Goal: Information Seeking & Learning: Learn about a topic

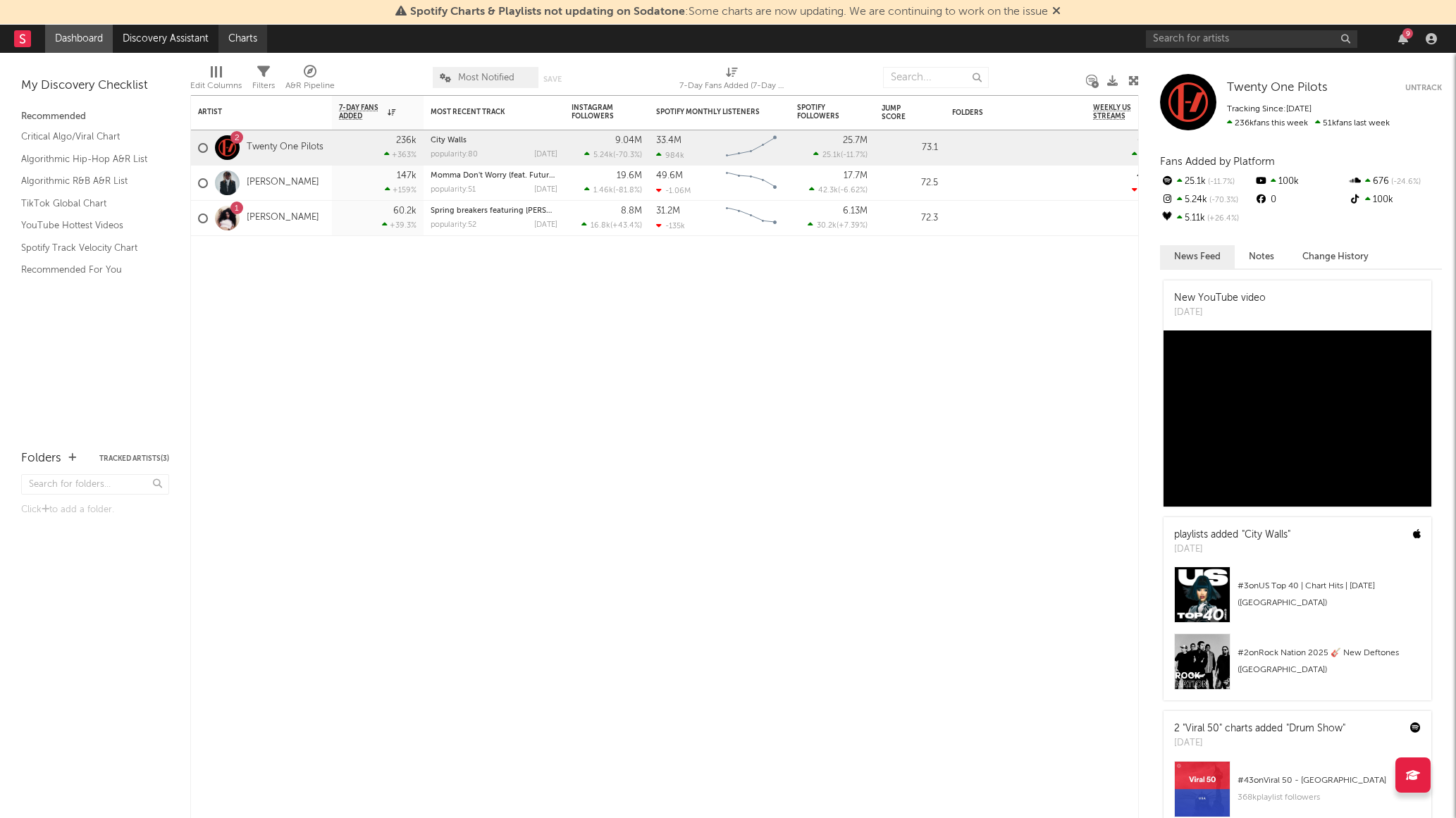
click at [236, 35] on link "Charts" at bounding box center [242, 39] width 49 height 28
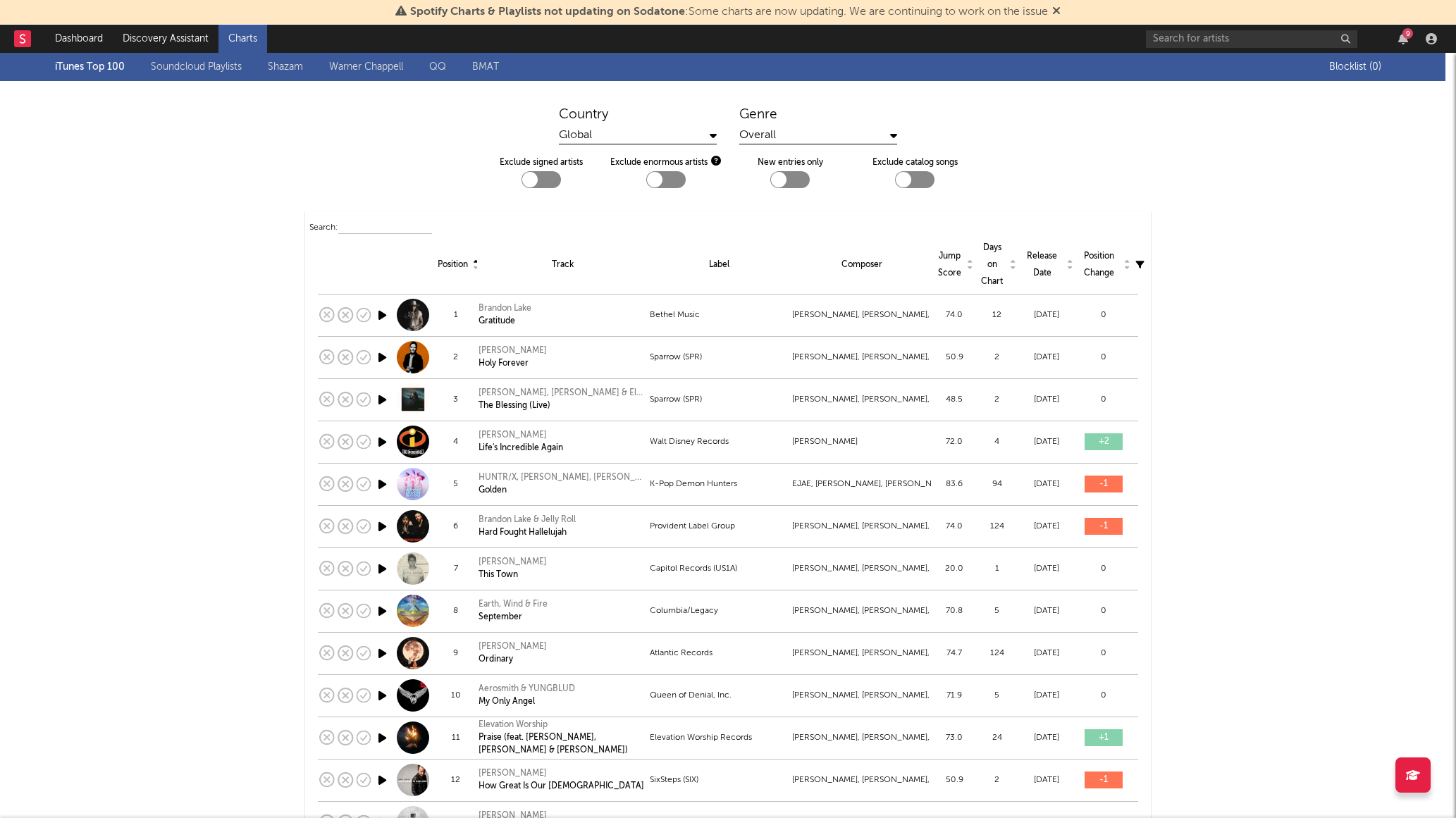
click at [247, 35] on link "Charts" at bounding box center [242, 39] width 49 height 28
click at [247, 38] on link "Charts" at bounding box center [242, 39] width 49 height 28
click at [98, 32] on link "Dashboard" at bounding box center [79, 39] width 67 height 28
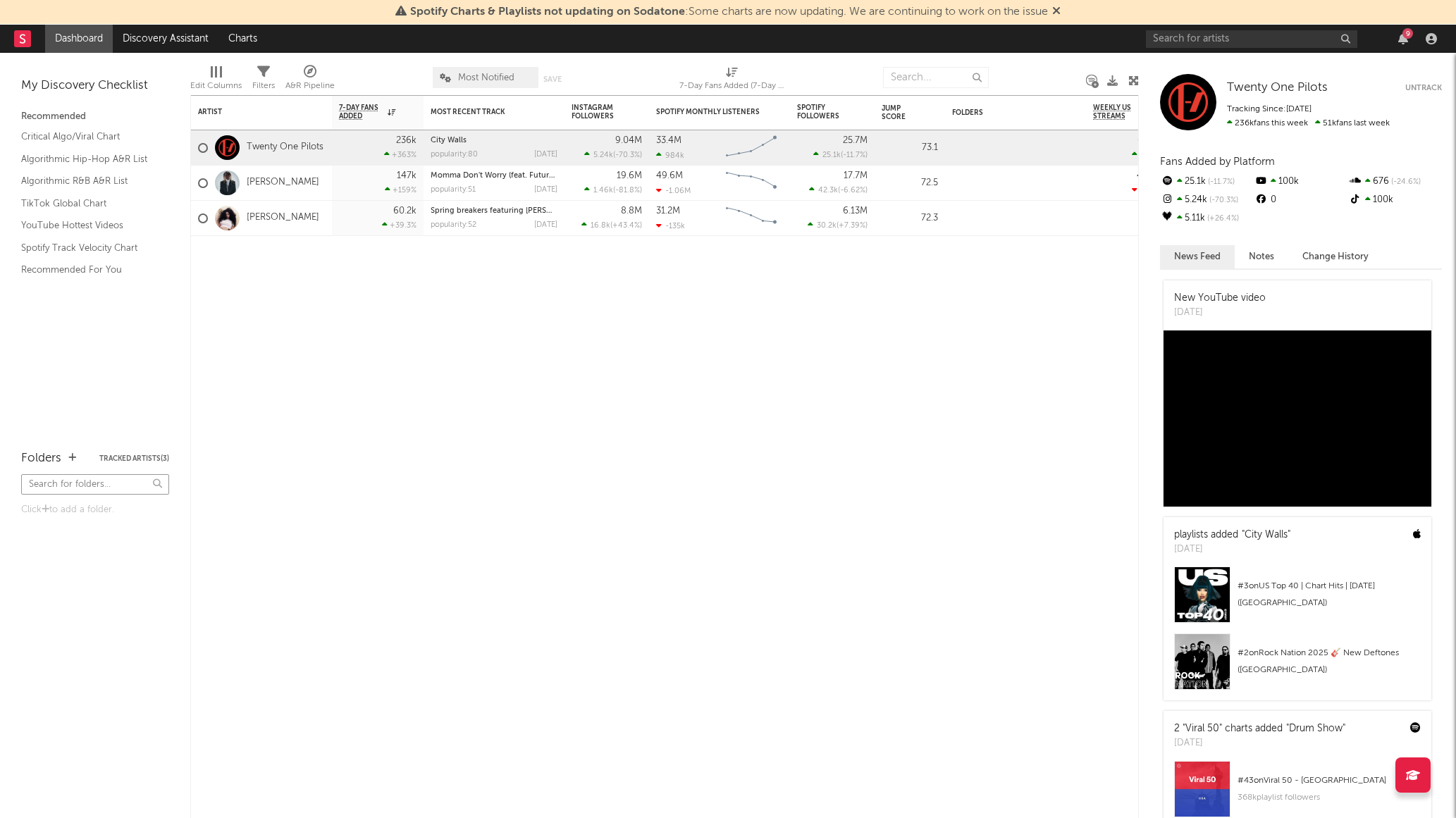
click at [82, 480] on input "text" at bounding box center [95, 484] width 148 height 20
type input "top 200"
click at [251, 40] on link "Charts" at bounding box center [242, 39] width 49 height 28
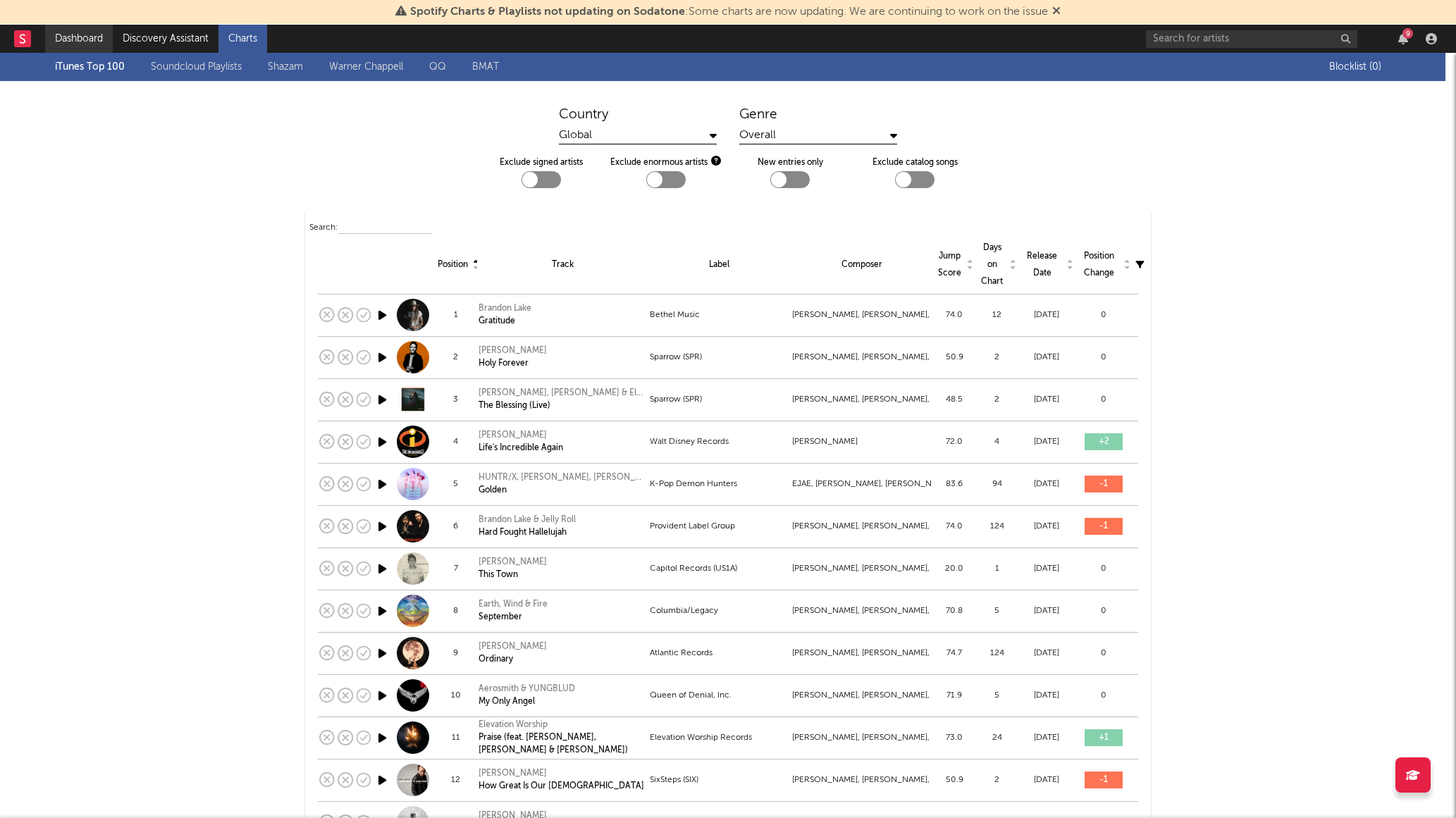
click at [81, 36] on link "Dashboard" at bounding box center [79, 39] width 67 height 28
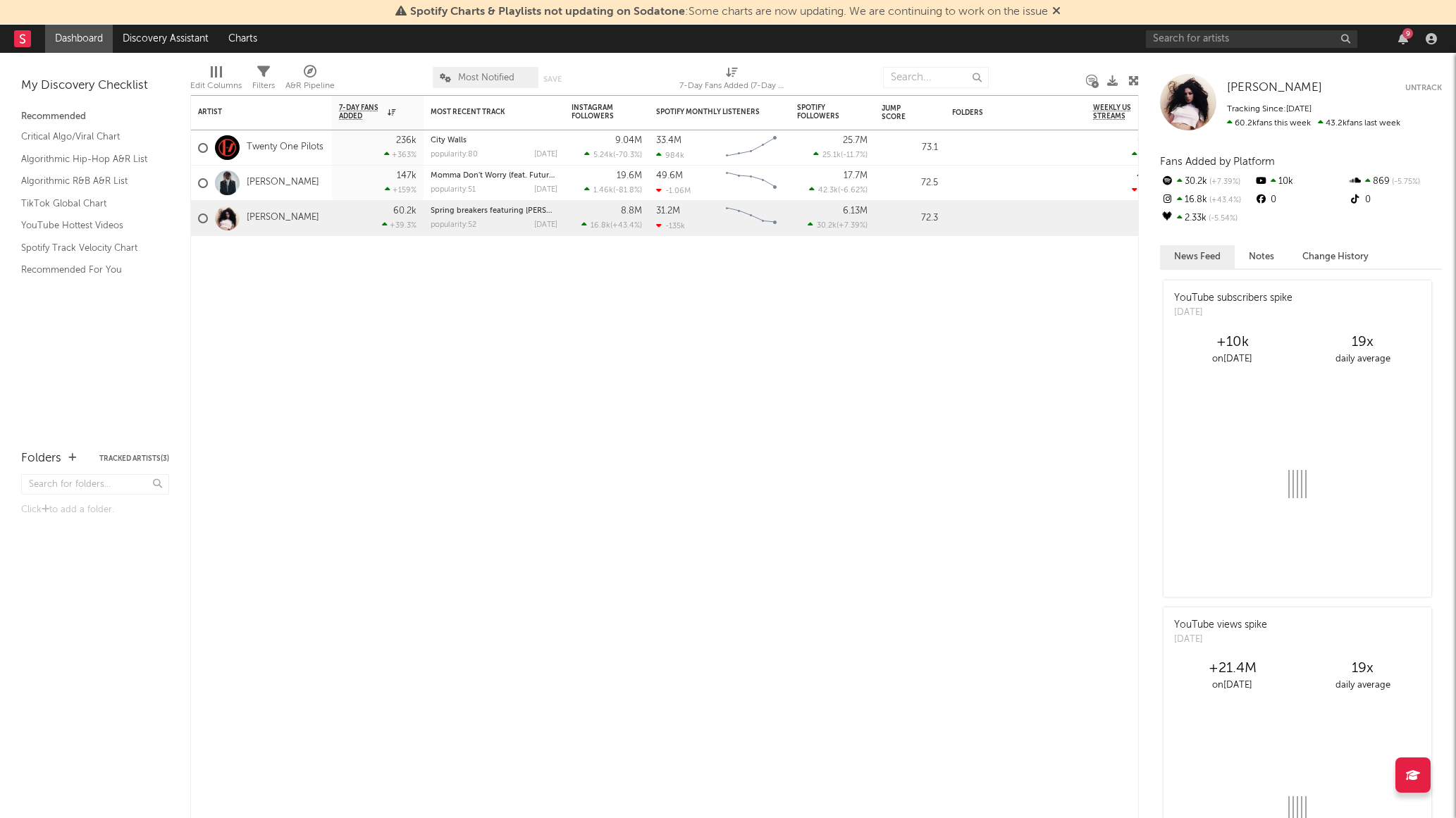
click at [20, 36] on icon at bounding box center [22, 38] width 5 height 9
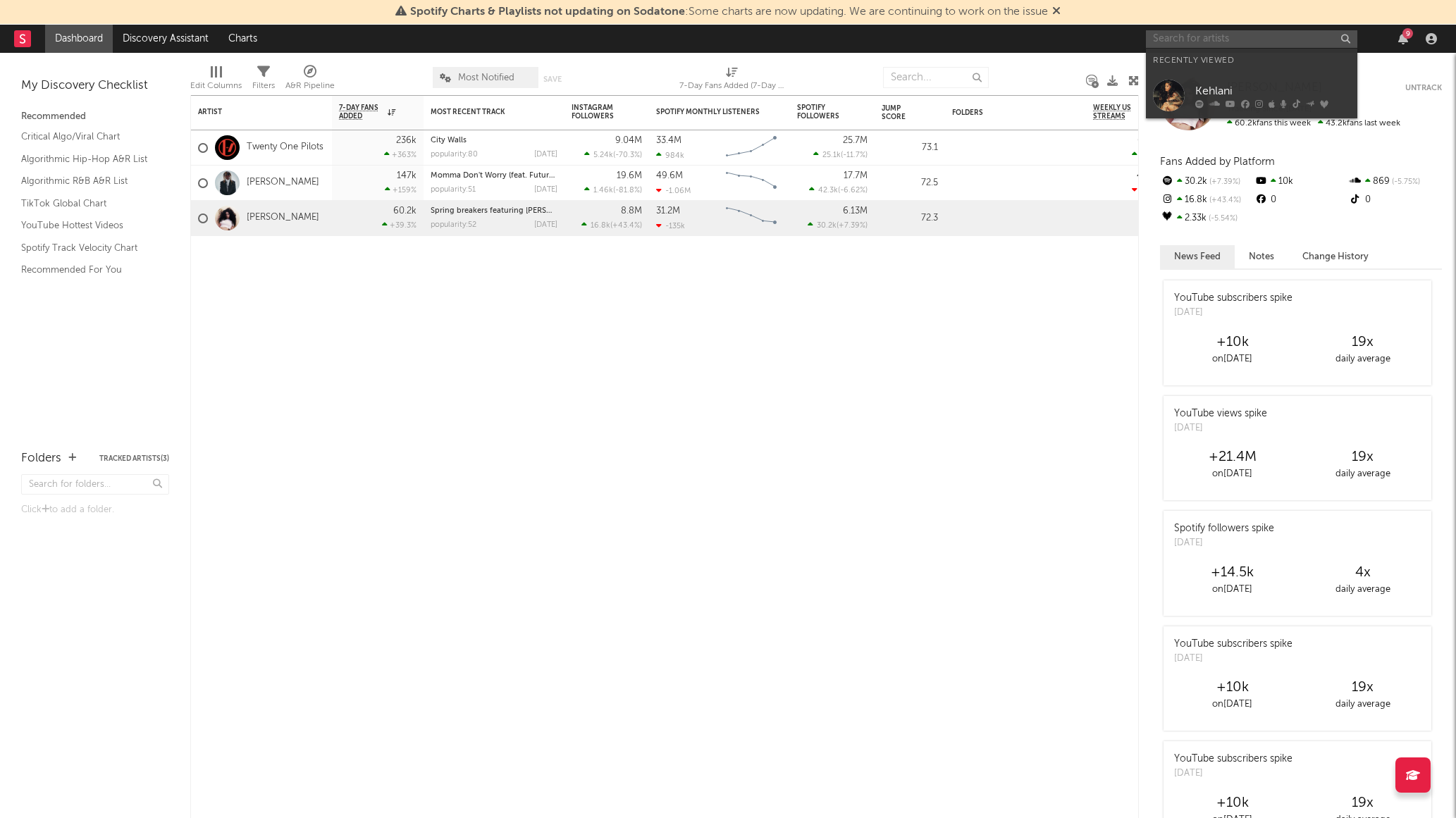
click at [1262, 43] on input "text" at bounding box center [1251, 39] width 211 height 18
click at [1244, 90] on div "Kehlani" at bounding box center [1272, 90] width 155 height 17
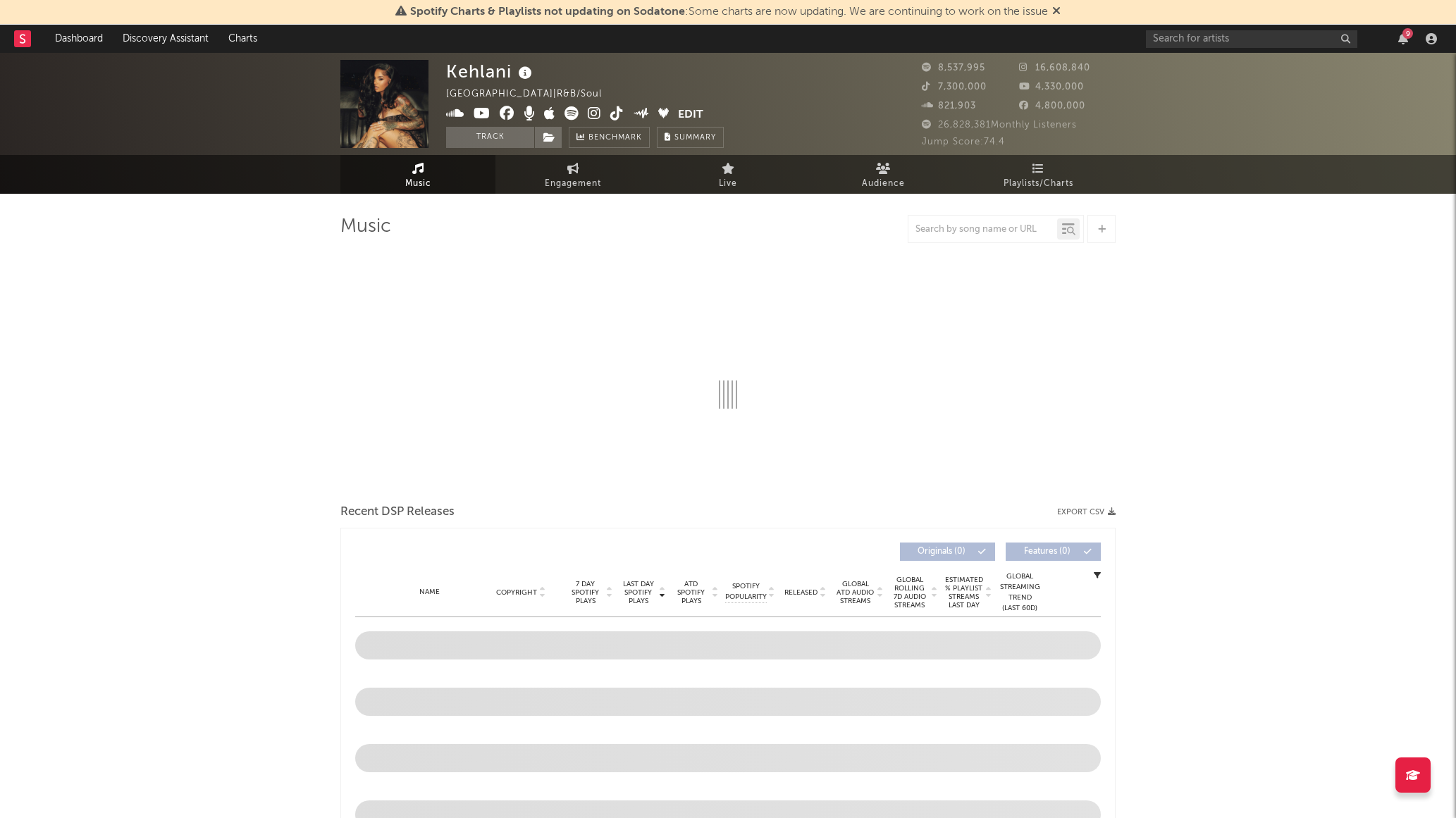
select select "6m"
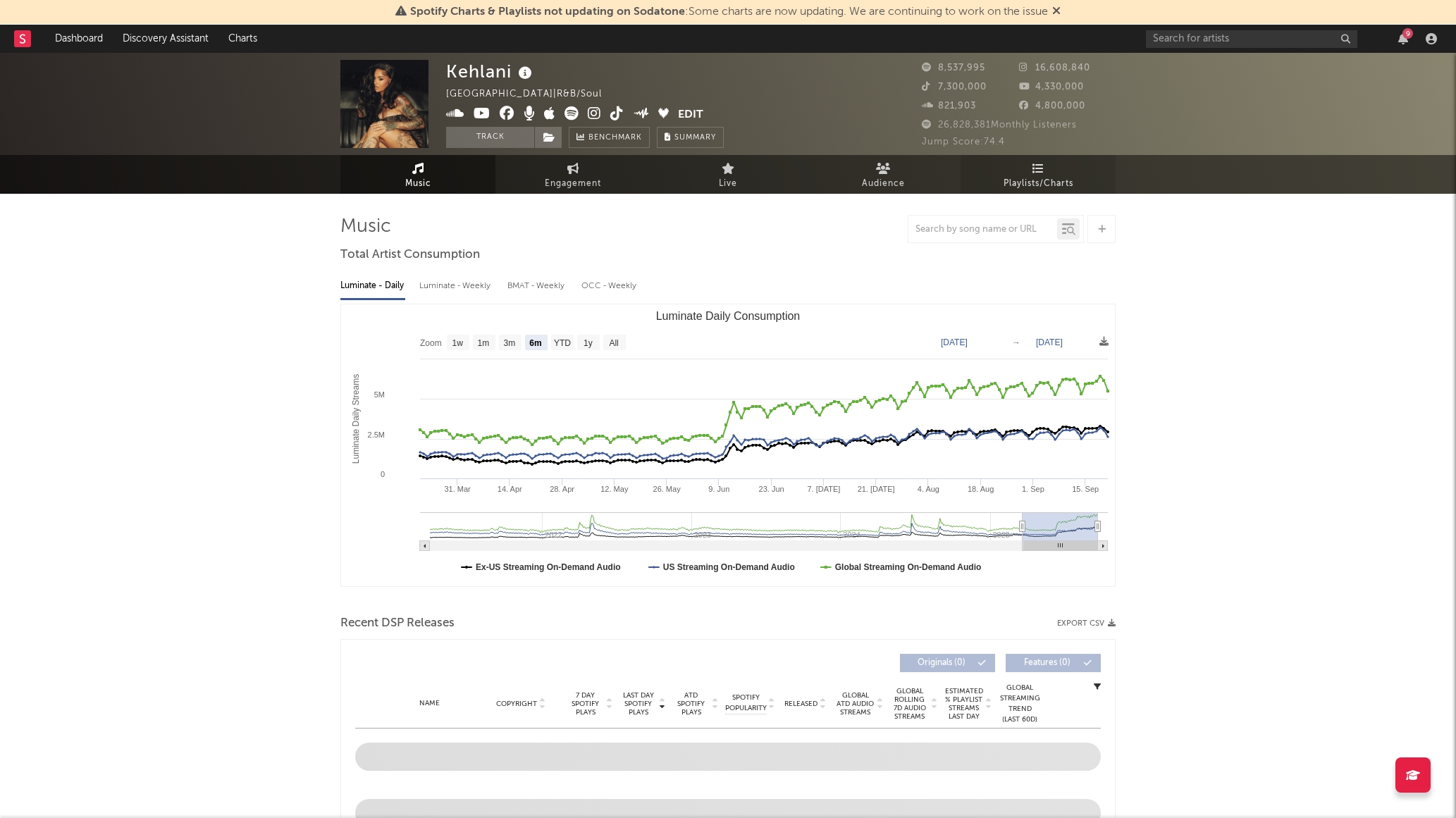
click at [1041, 177] on span "Playlists/Charts" at bounding box center [1037, 184] width 70 height 17
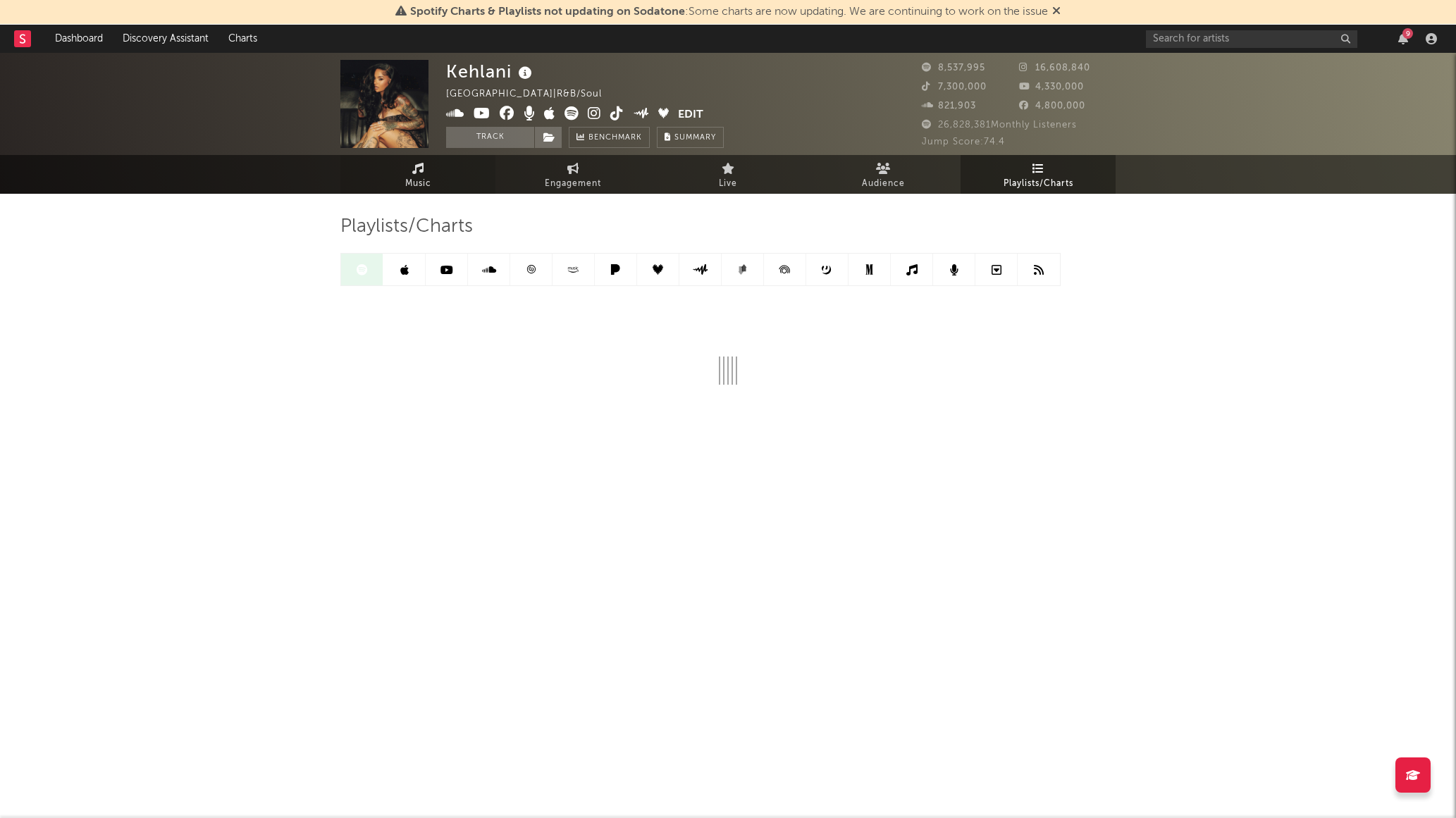
click at [415, 180] on span "Music" at bounding box center [418, 184] width 26 height 17
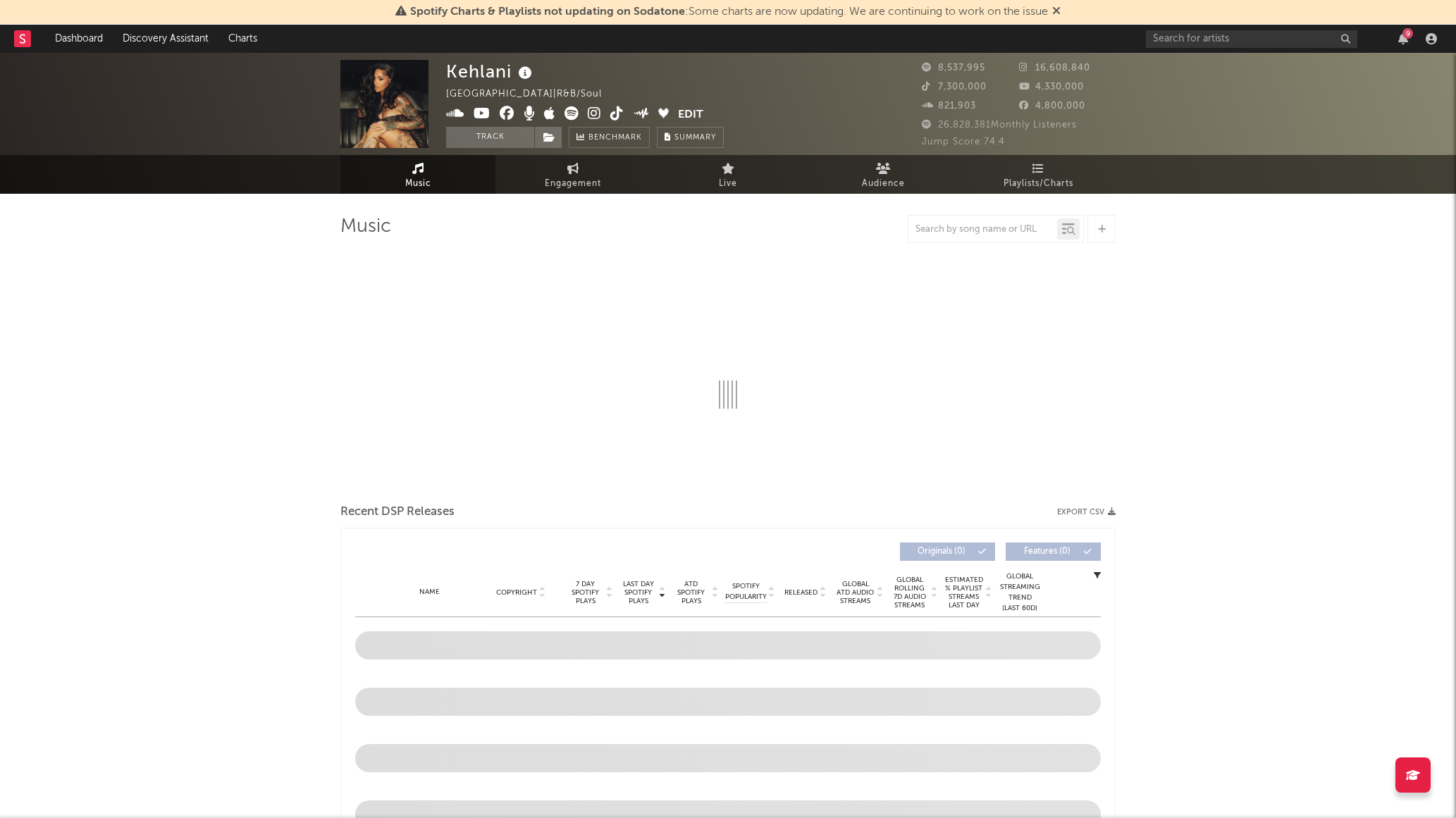
select select "6m"
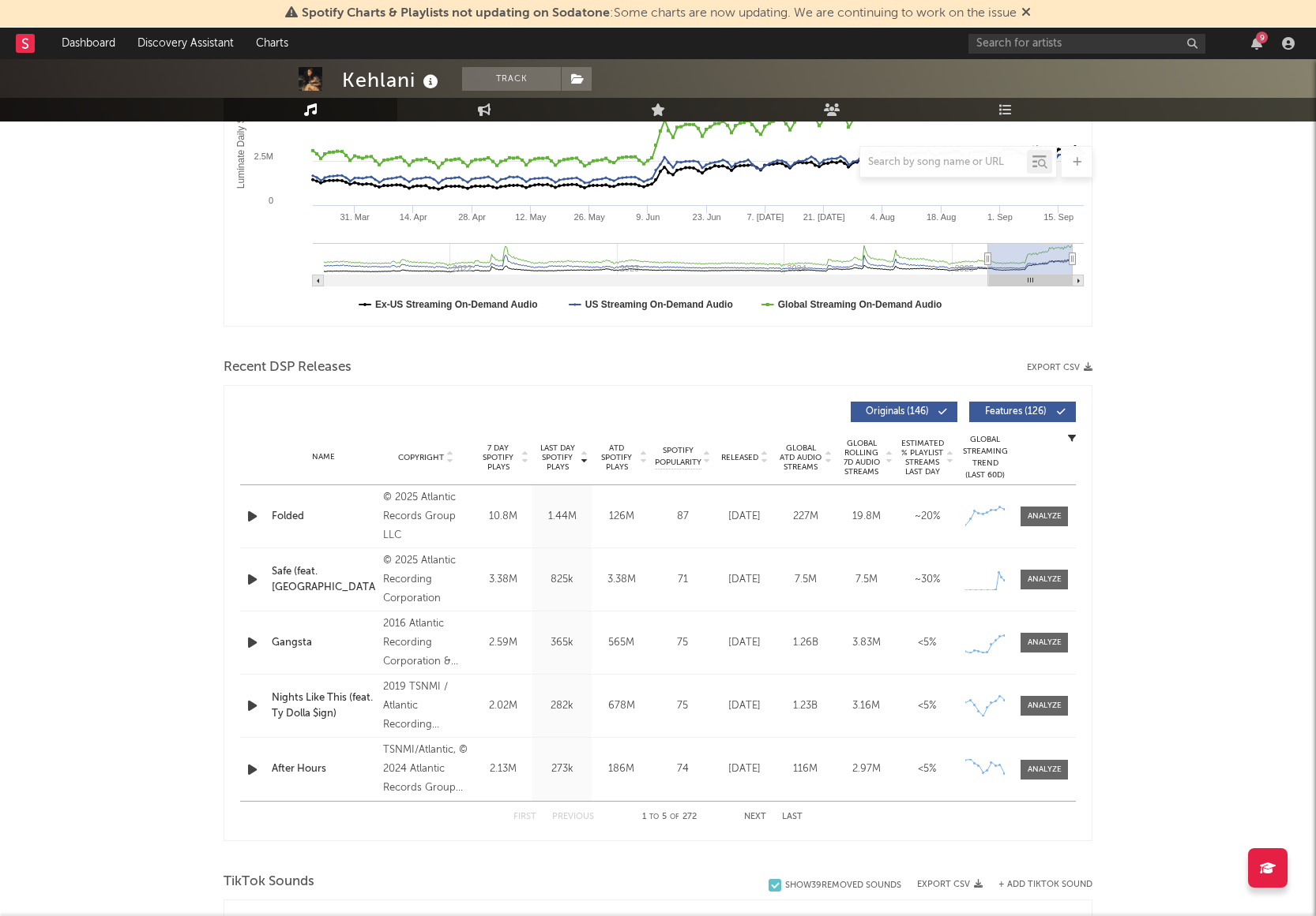
scroll to position [187, 0]
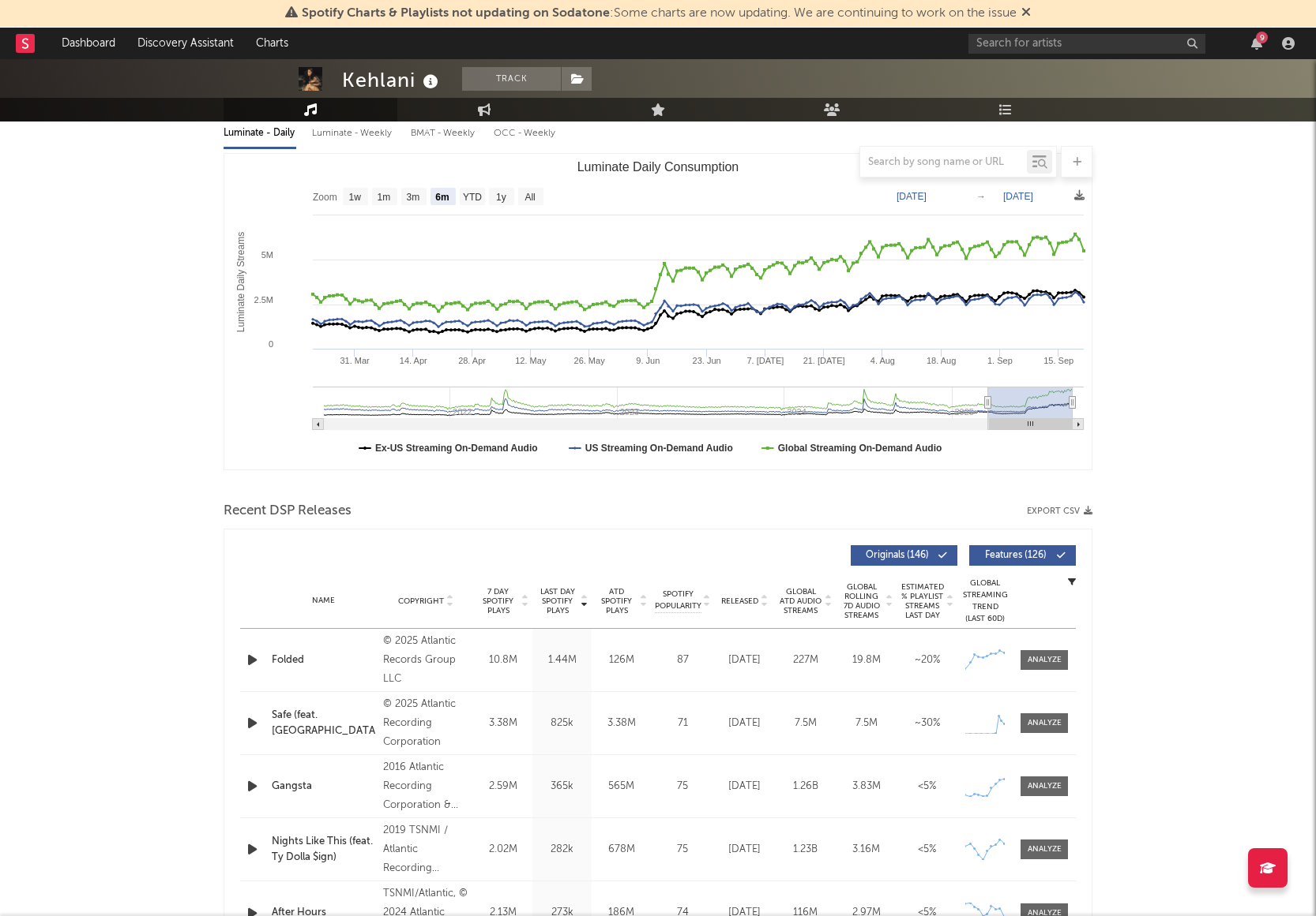
click at [316, 655] on div "Folded" at bounding box center [323, 661] width 103 height 16
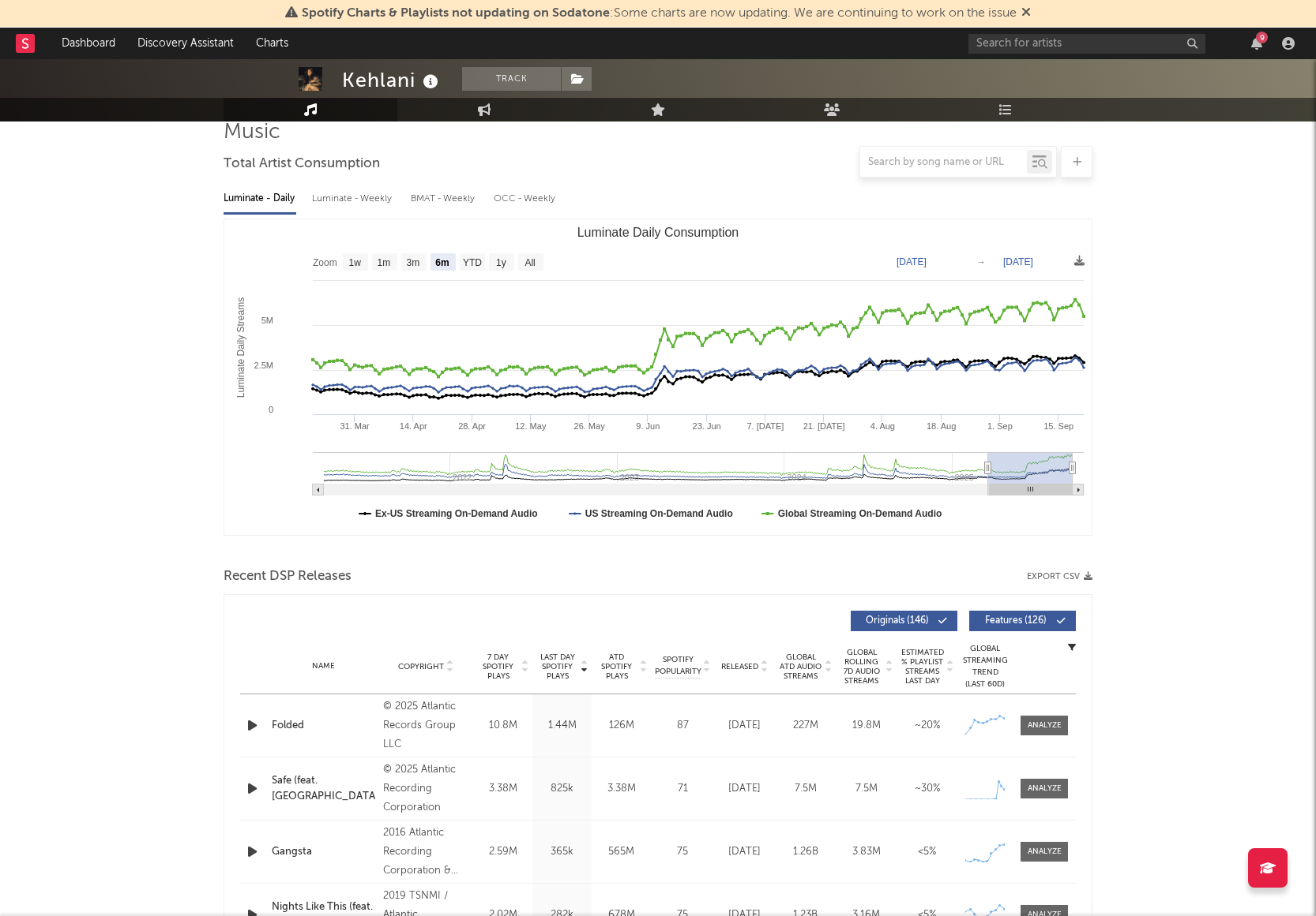
scroll to position [0, 0]
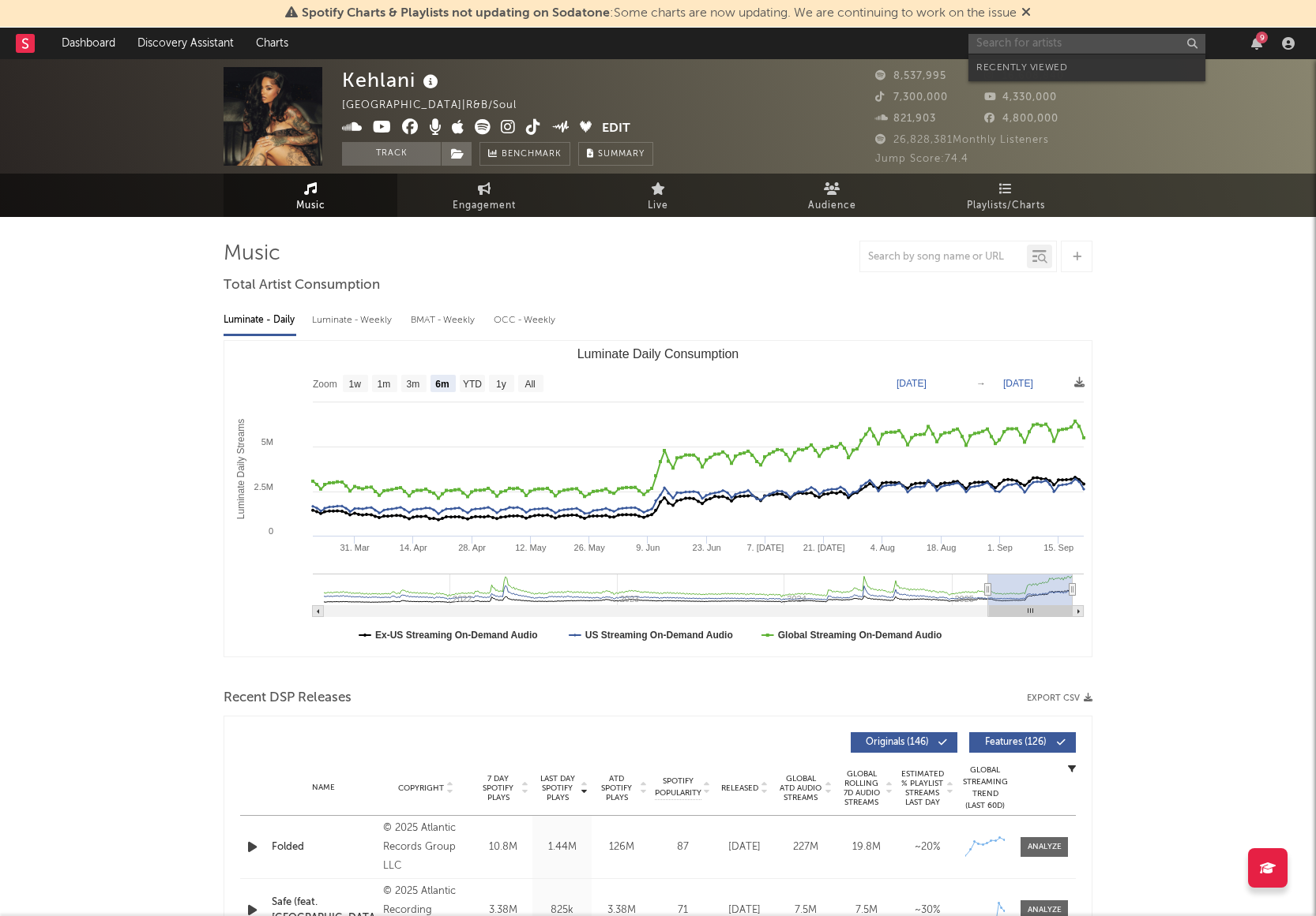
click at [1067, 46] on input "text" at bounding box center [1086, 44] width 237 height 20
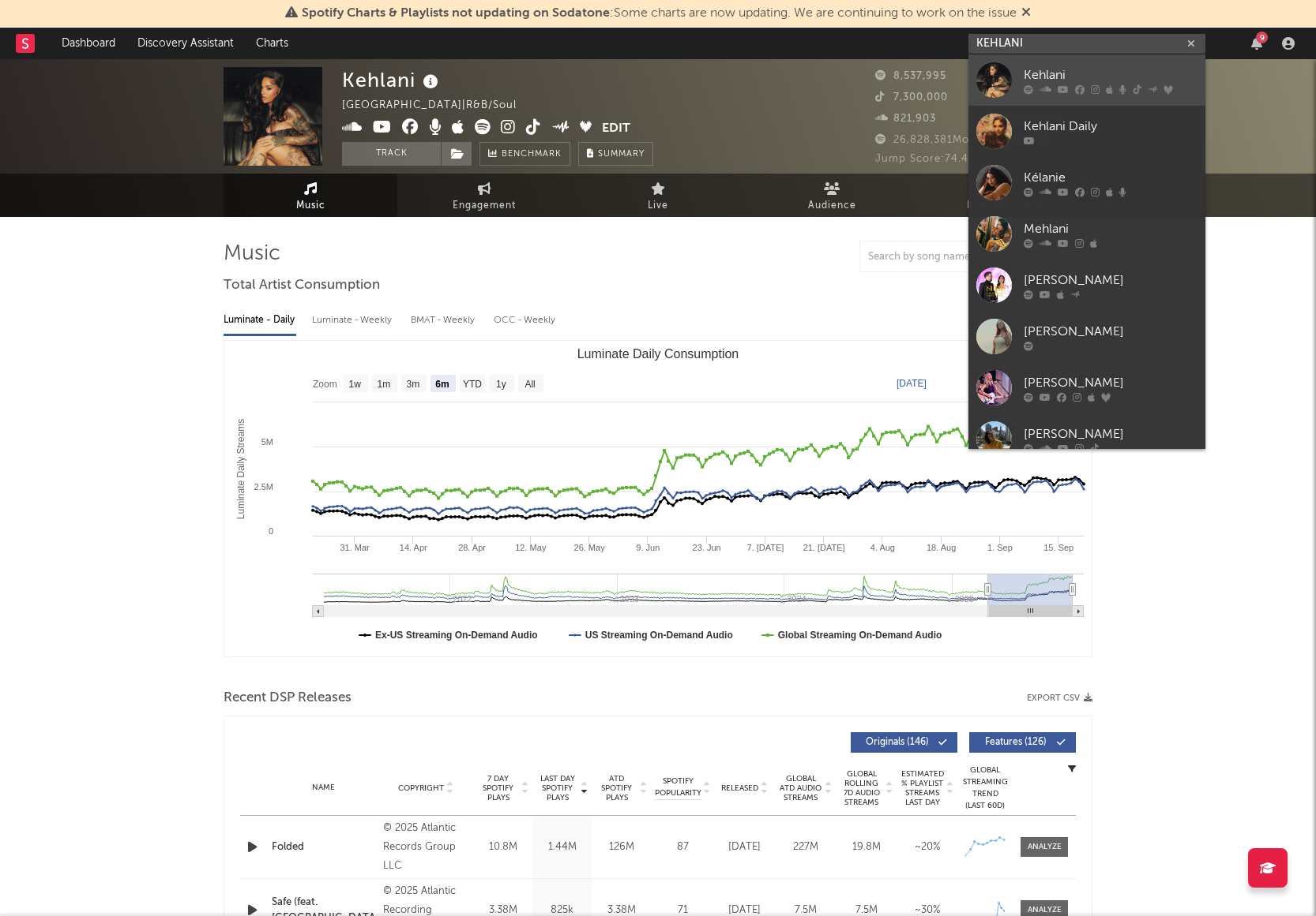
type input "KEHLANI"
click at [1003, 89] on div at bounding box center [994, 80] width 36 height 36
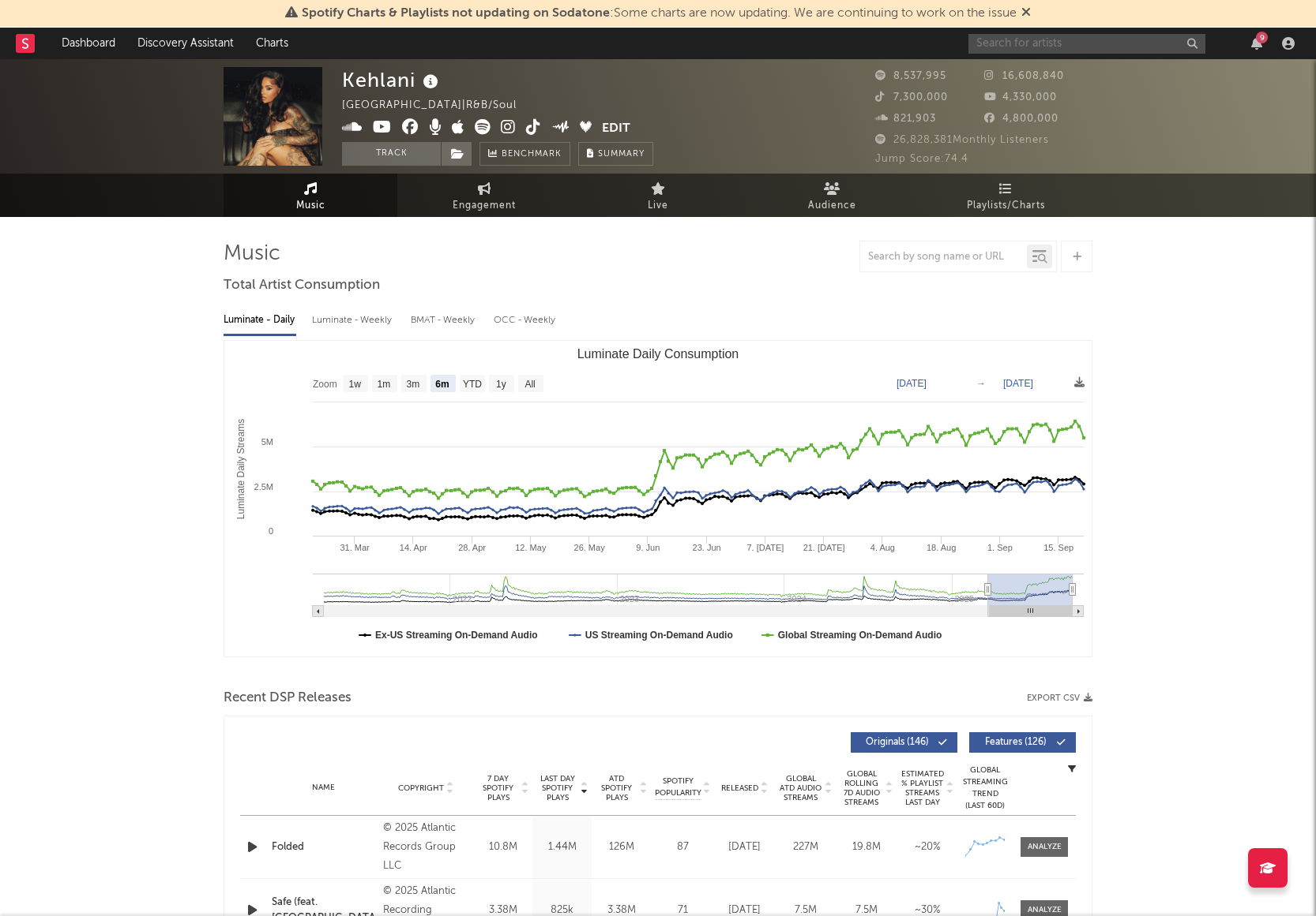
click at [1025, 35] on input "text" at bounding box center [1086, 44] width 237 height 20
type input "FOLDED"
click at [1017, 202] on span "Playlists/Charts" at bounding box center [1006, 206] width 79 height 19
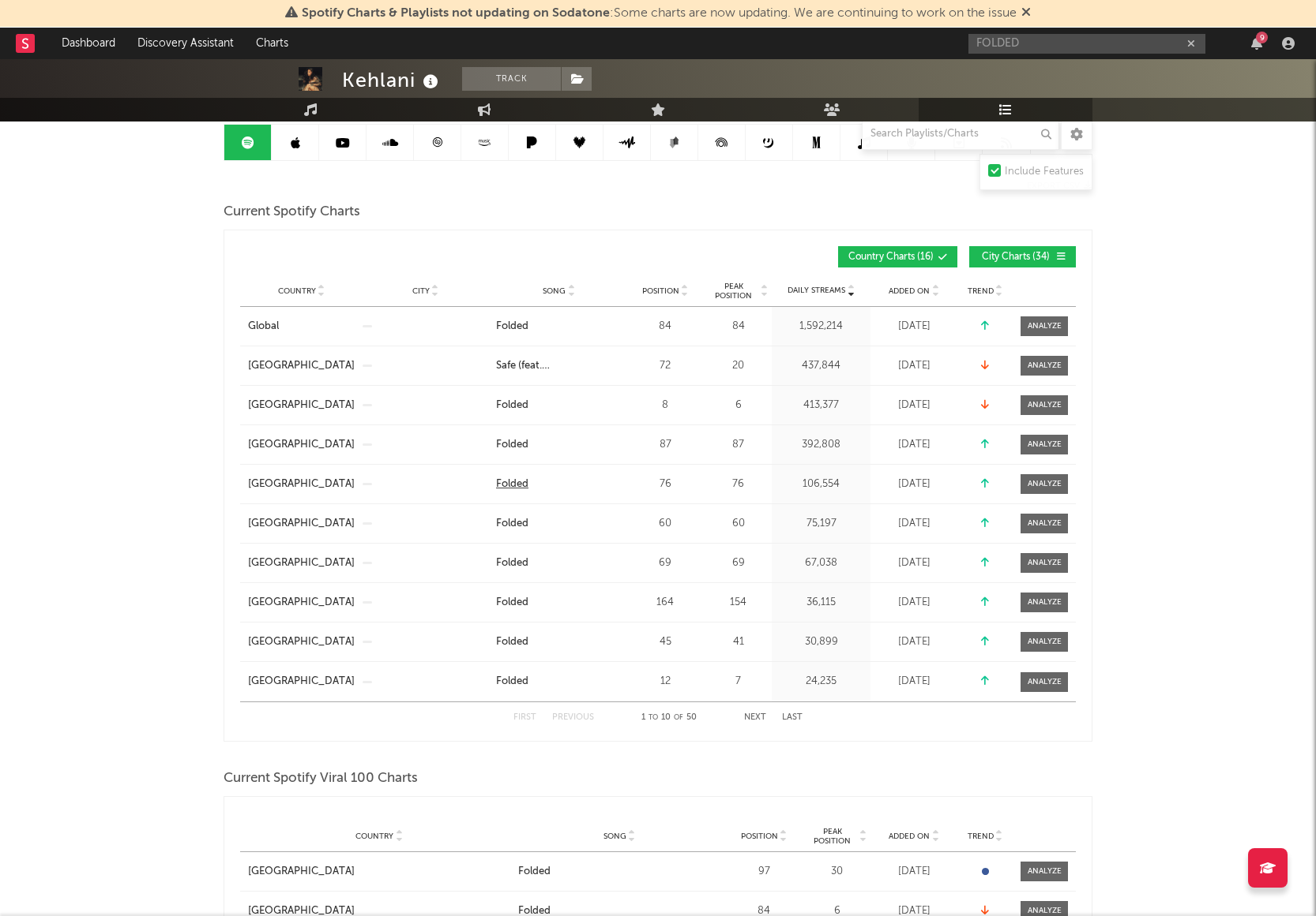
scroll to position [149, 0]
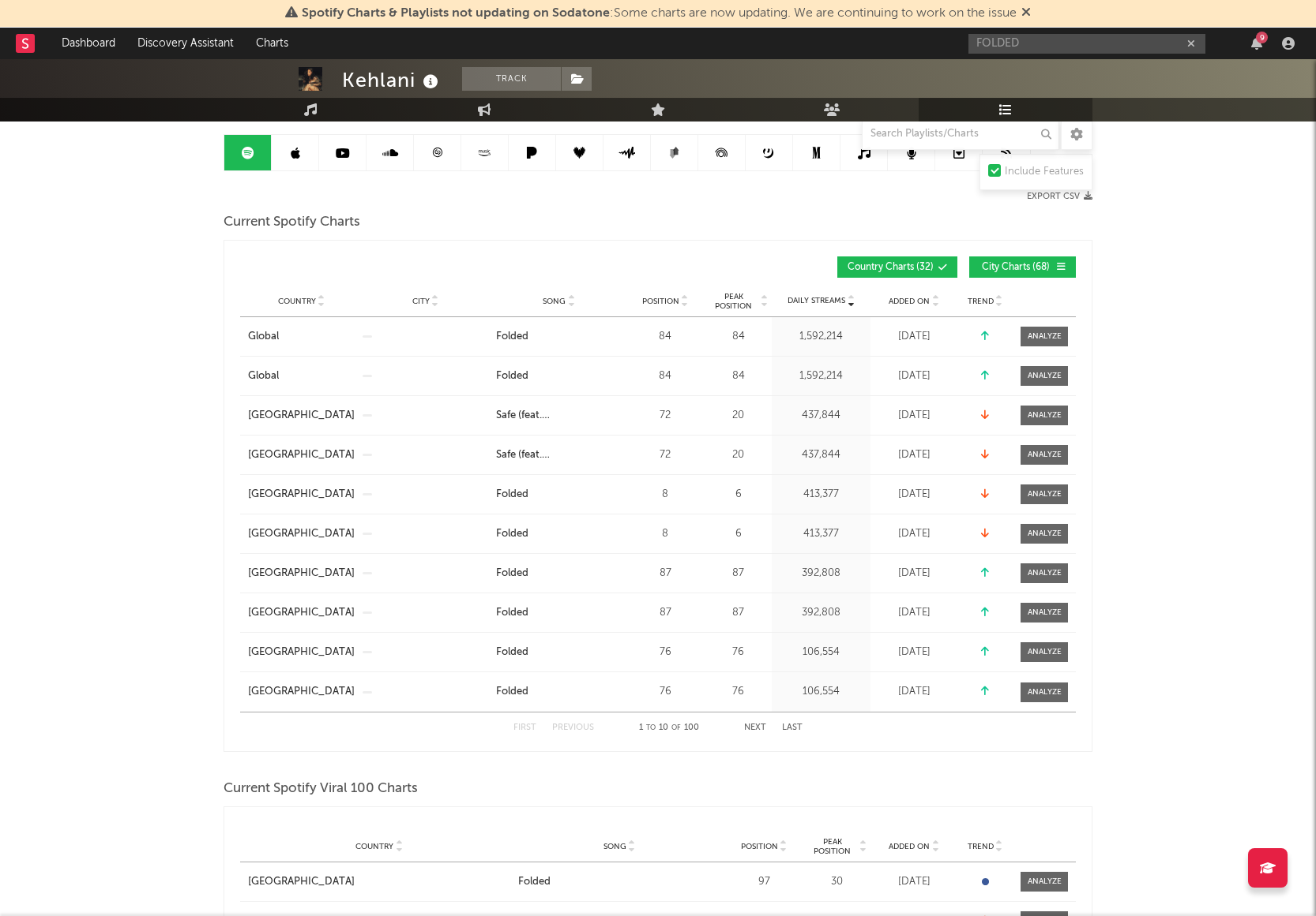
click at [392, 152] on icon at bounding box center [391, 153] width 16 height 13
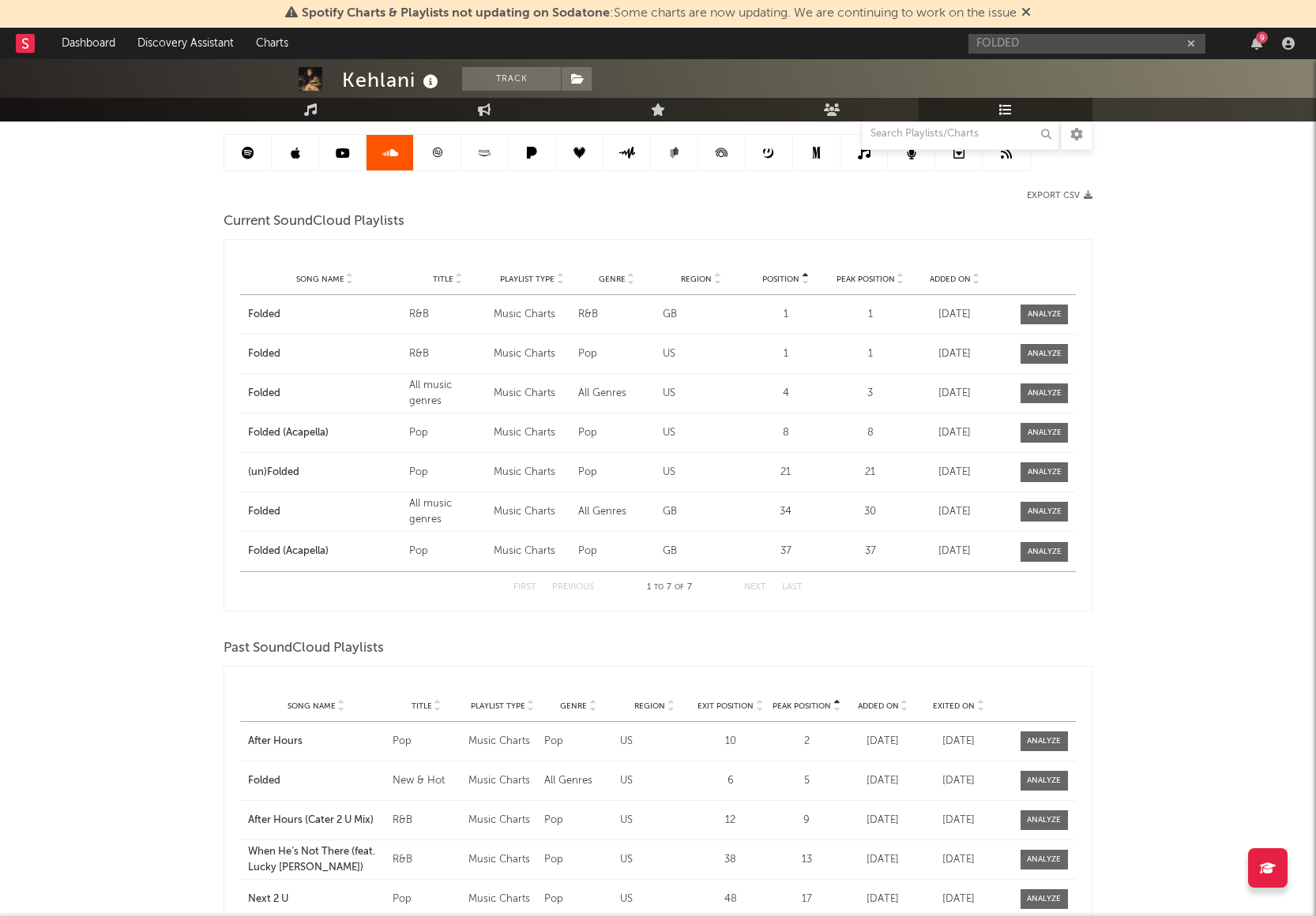
click at [441, 163] on link at bounding box center [437, 153] width 48 height 36
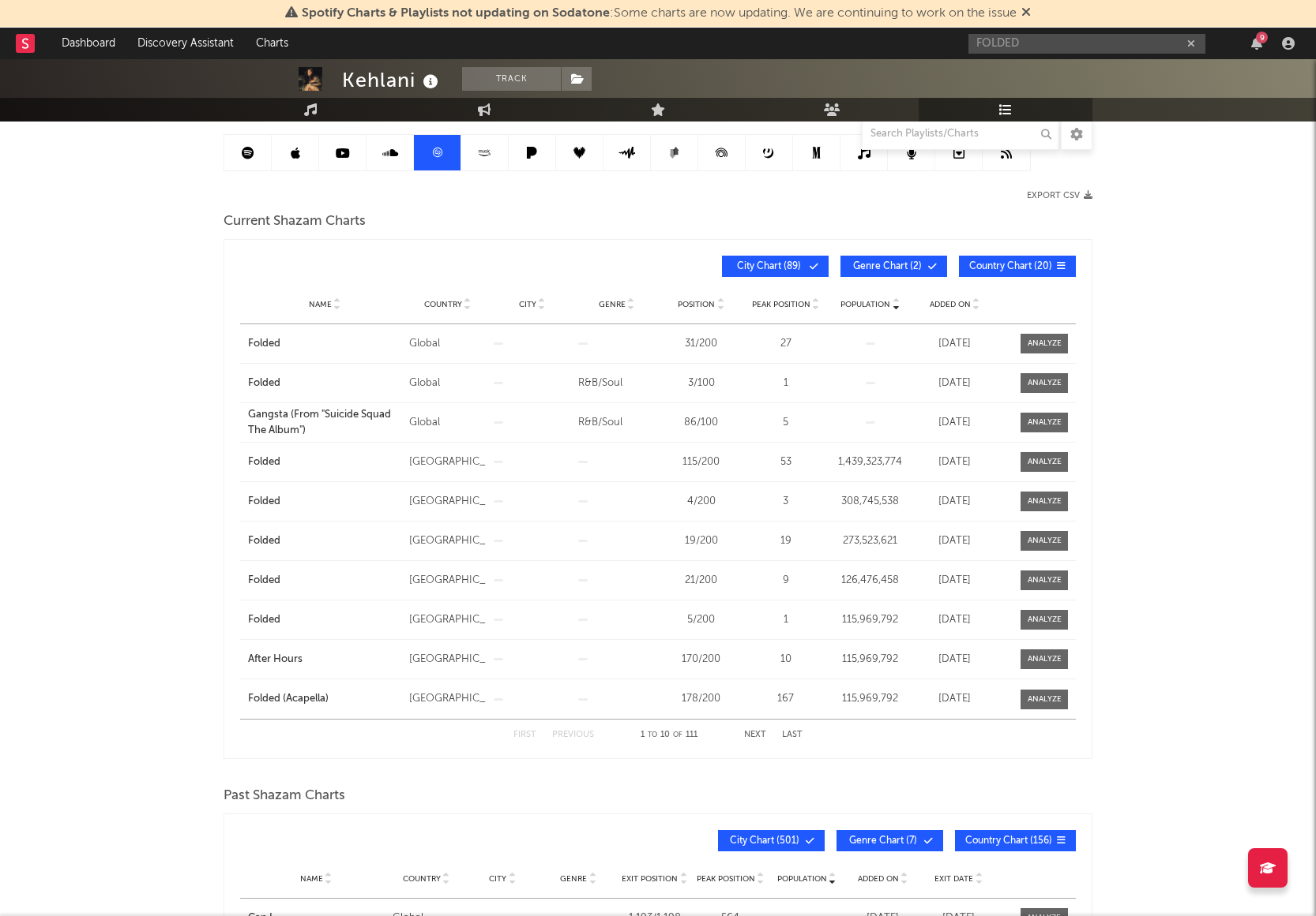
click at [485, 156] on icon at bounding box center [483, 155] width 11 height 2
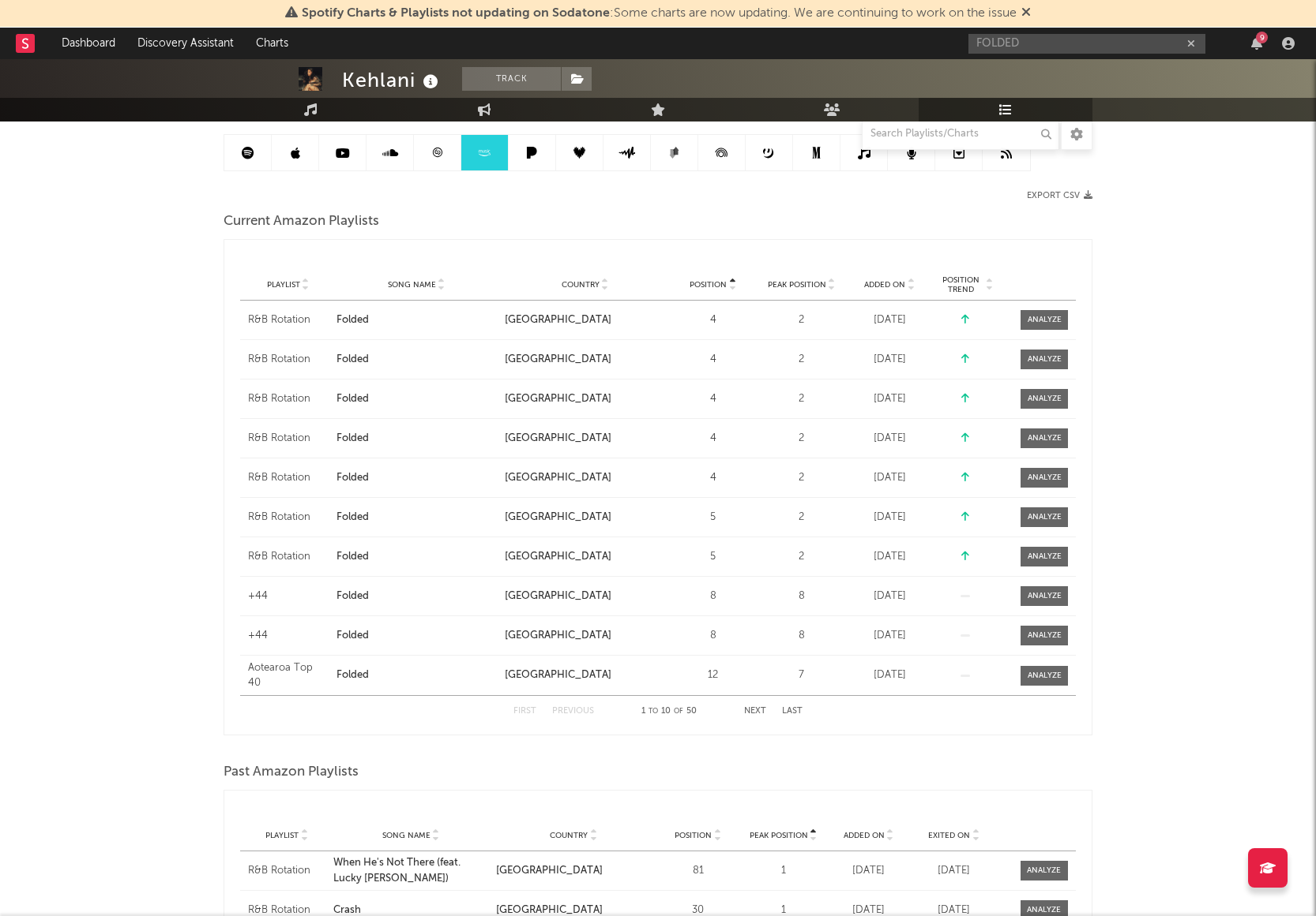
click at [529, 156] on icon at bounding box center [532, 153] width 10 height 12
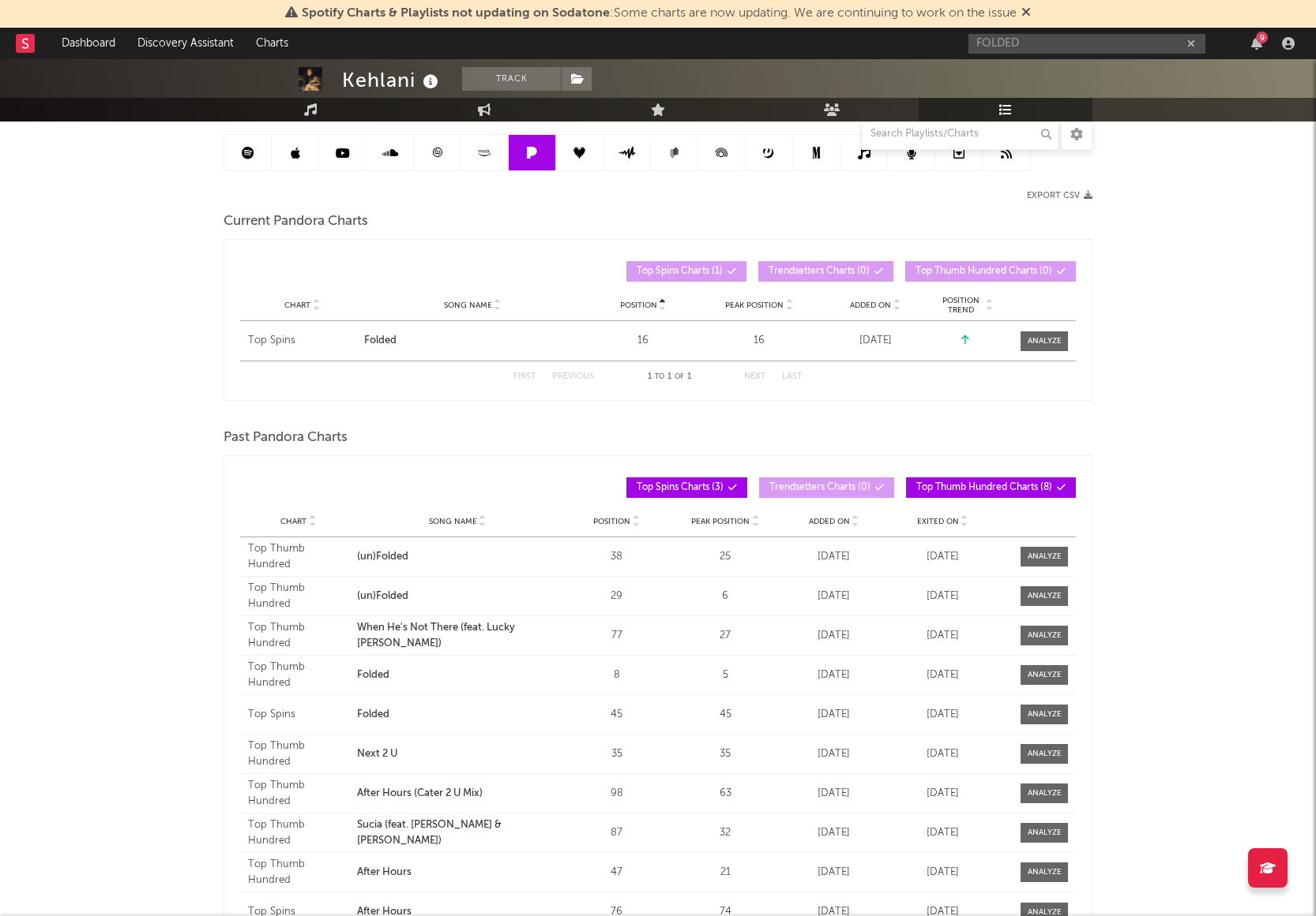
click at [634, 159] on link at bounding box center [627, 153] width 48 height 36
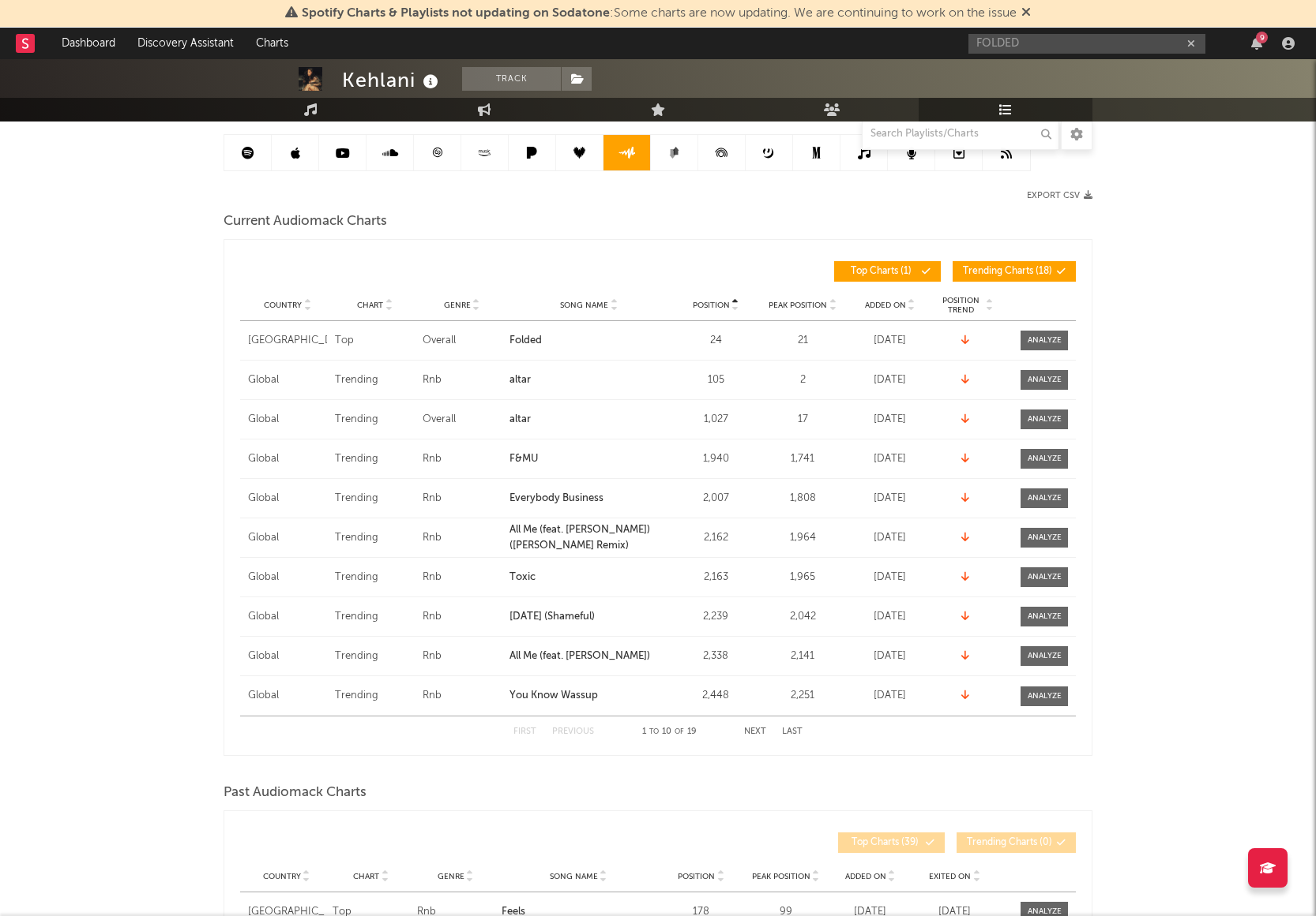
click at [687, 156] on link at bounding box center [675, 153] width 48 height 36
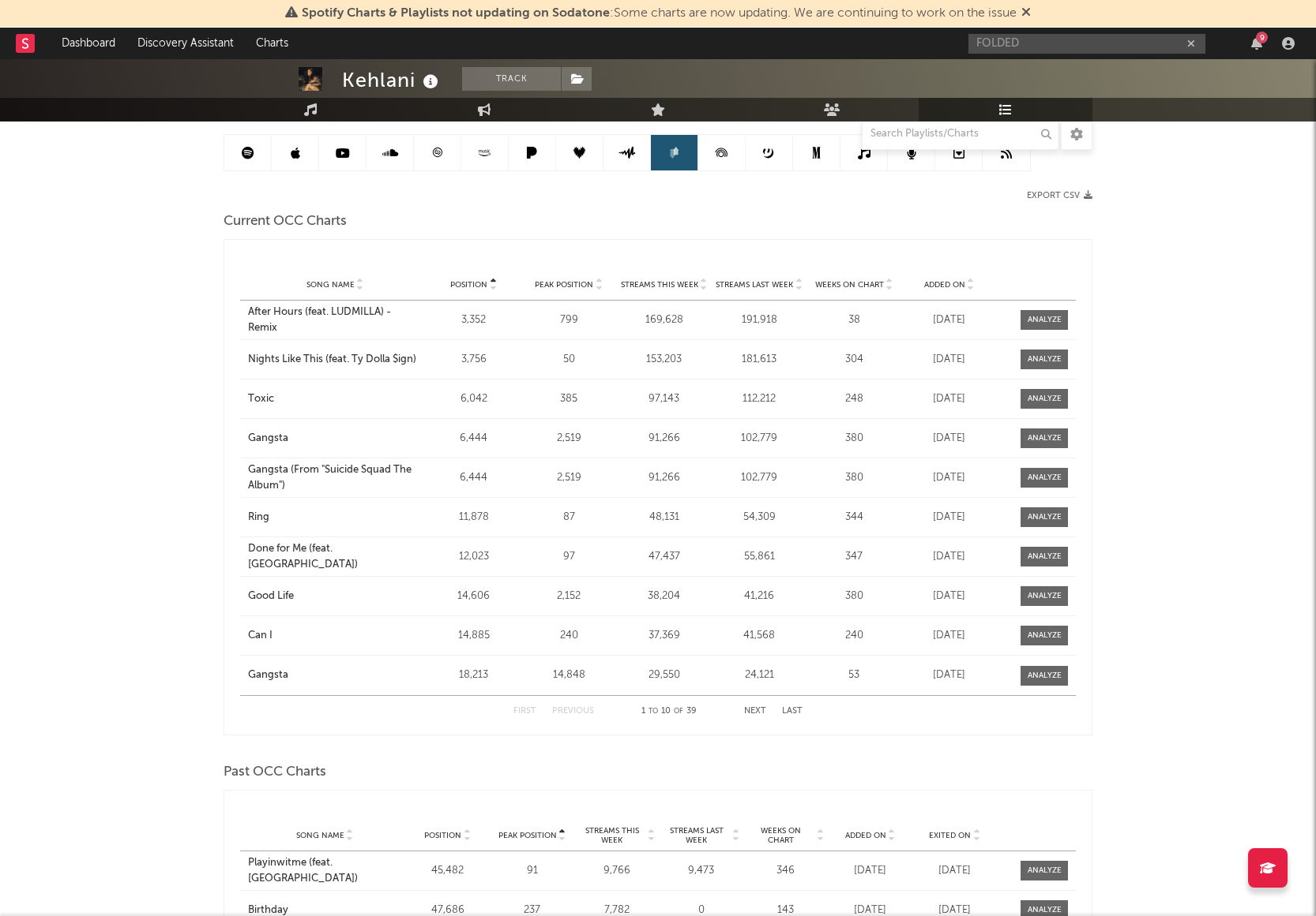
click at [740, 155] on link at bounding box center [722, 153] width 48 height 36
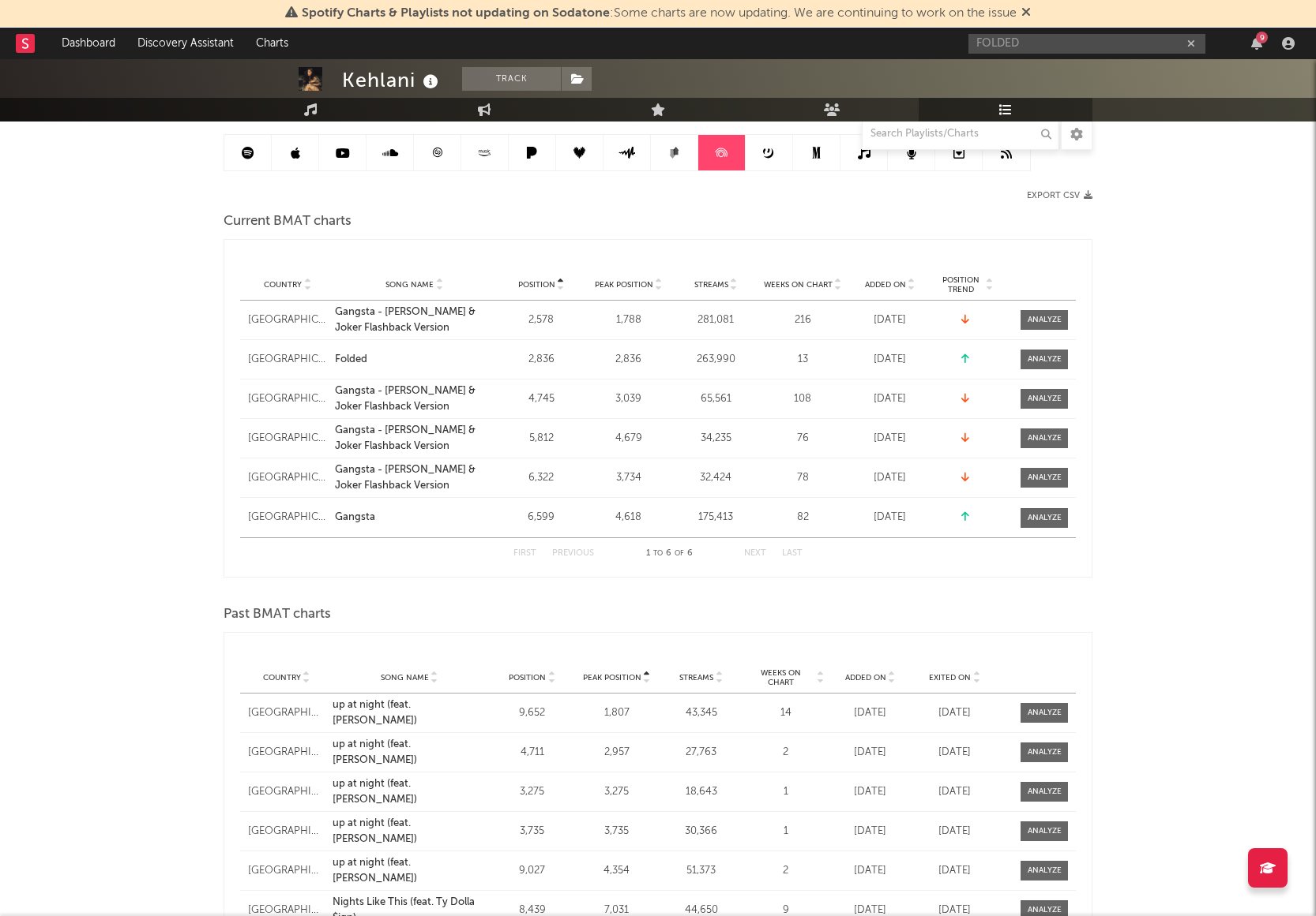
click at [768, 154] on icon at bounding box center [769, 153] width 12 height 12
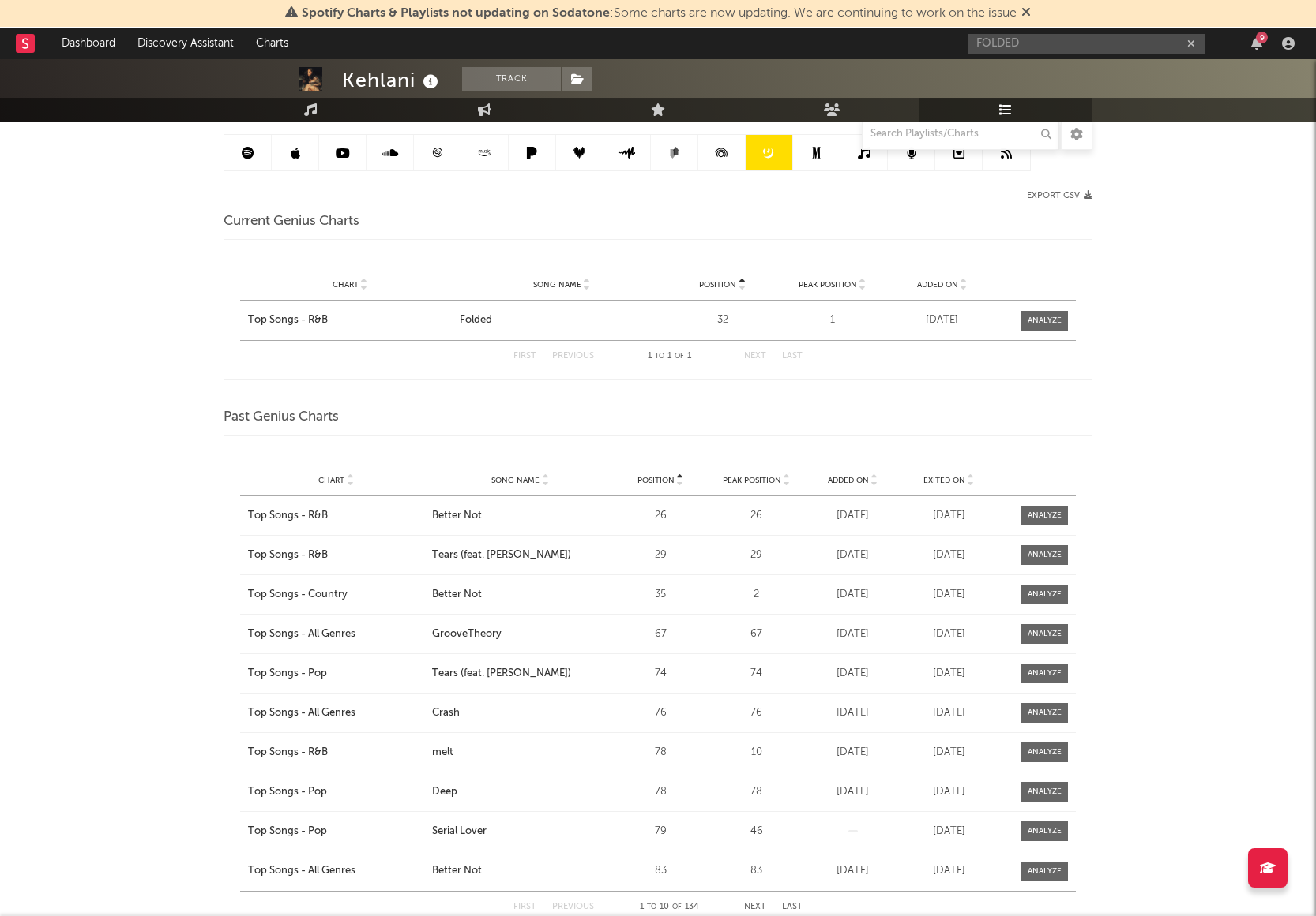
click at [822, 154] on link at bounding box center [817, 153] width 48 height 36
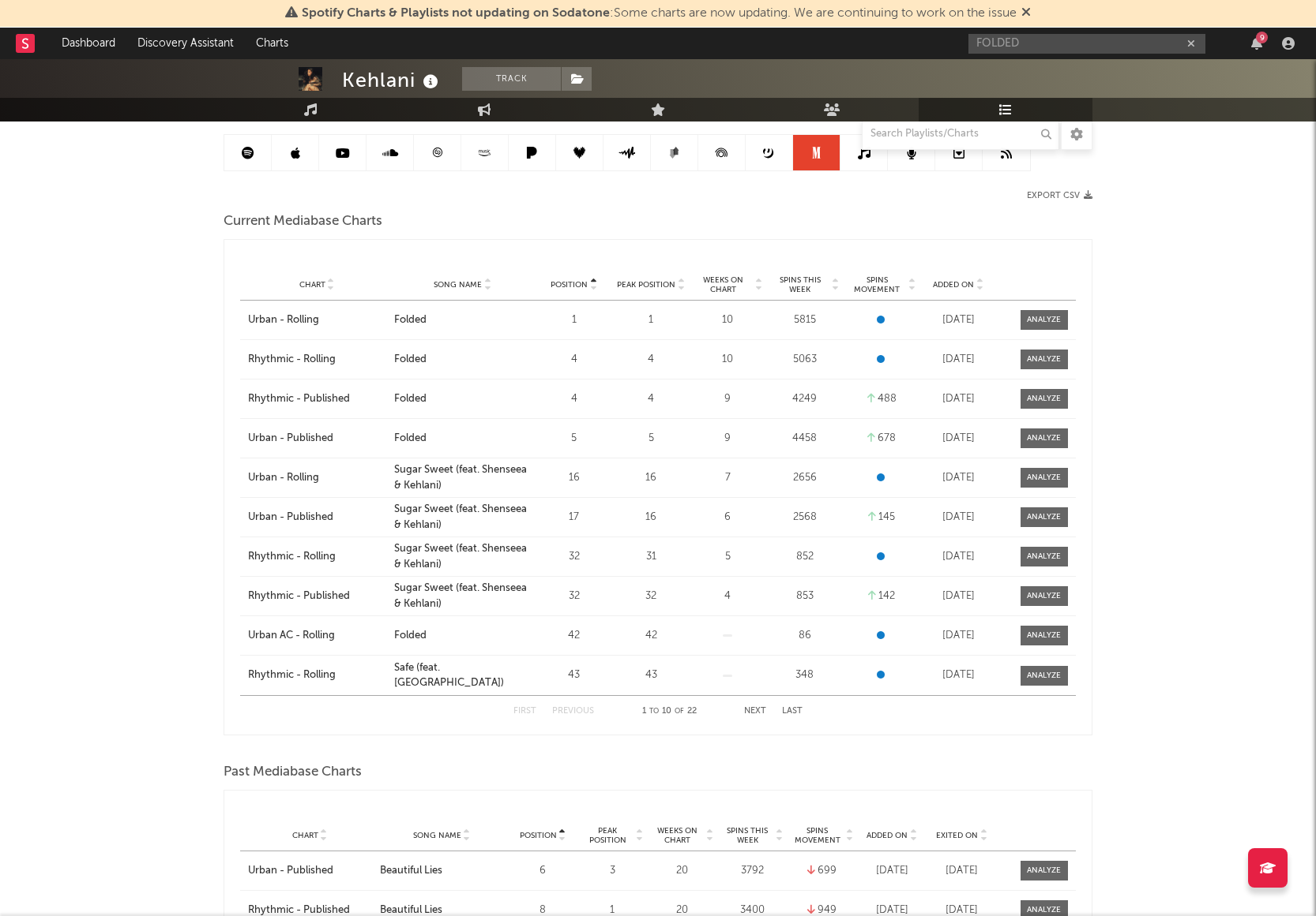
click at [861, 159] on link at bounding box center [864, 153] width 48 height 36
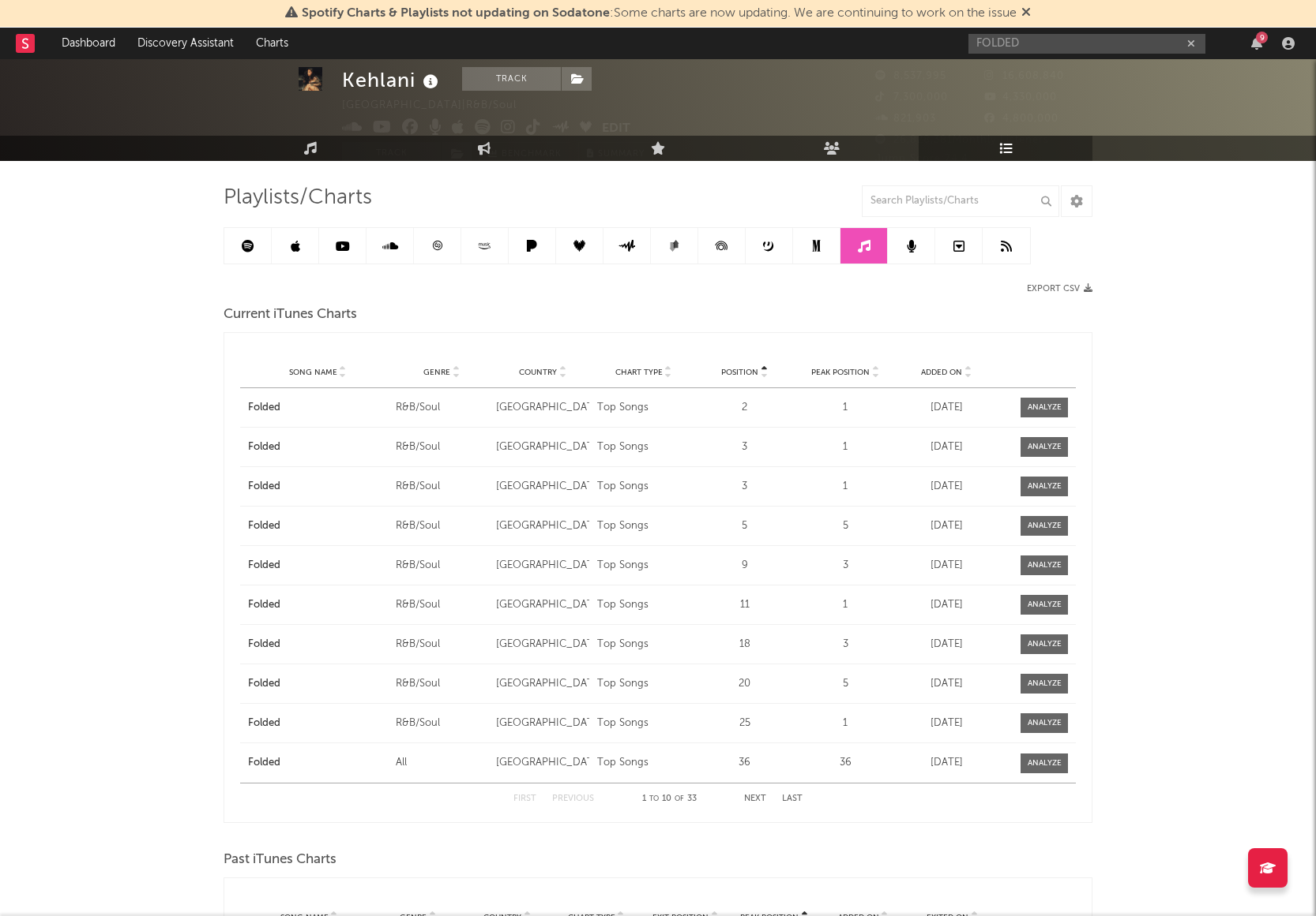
scroll to position [42, 0]
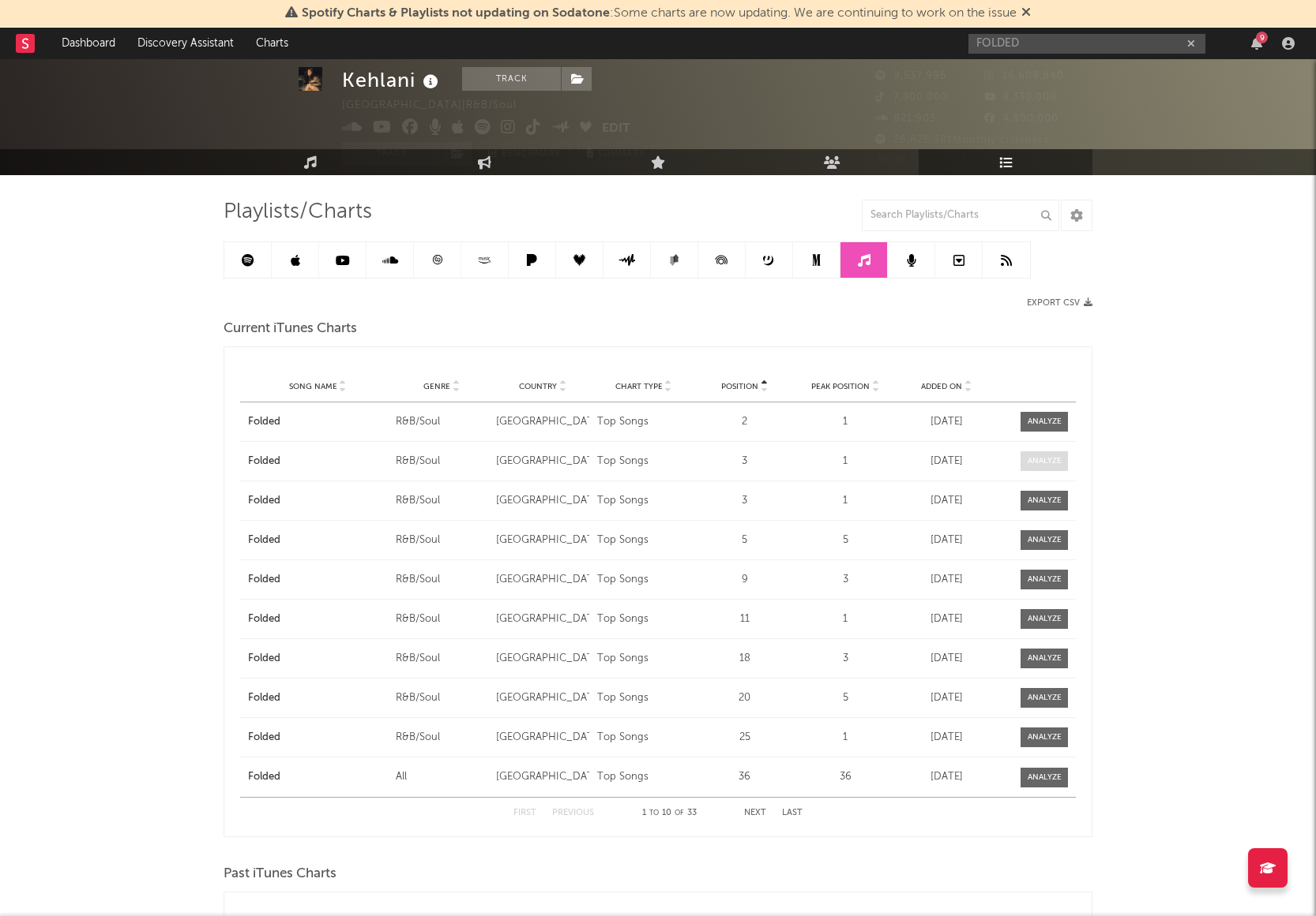
click at [1032, 462] on div at bounding box center [1045, 461] width 34 height 12
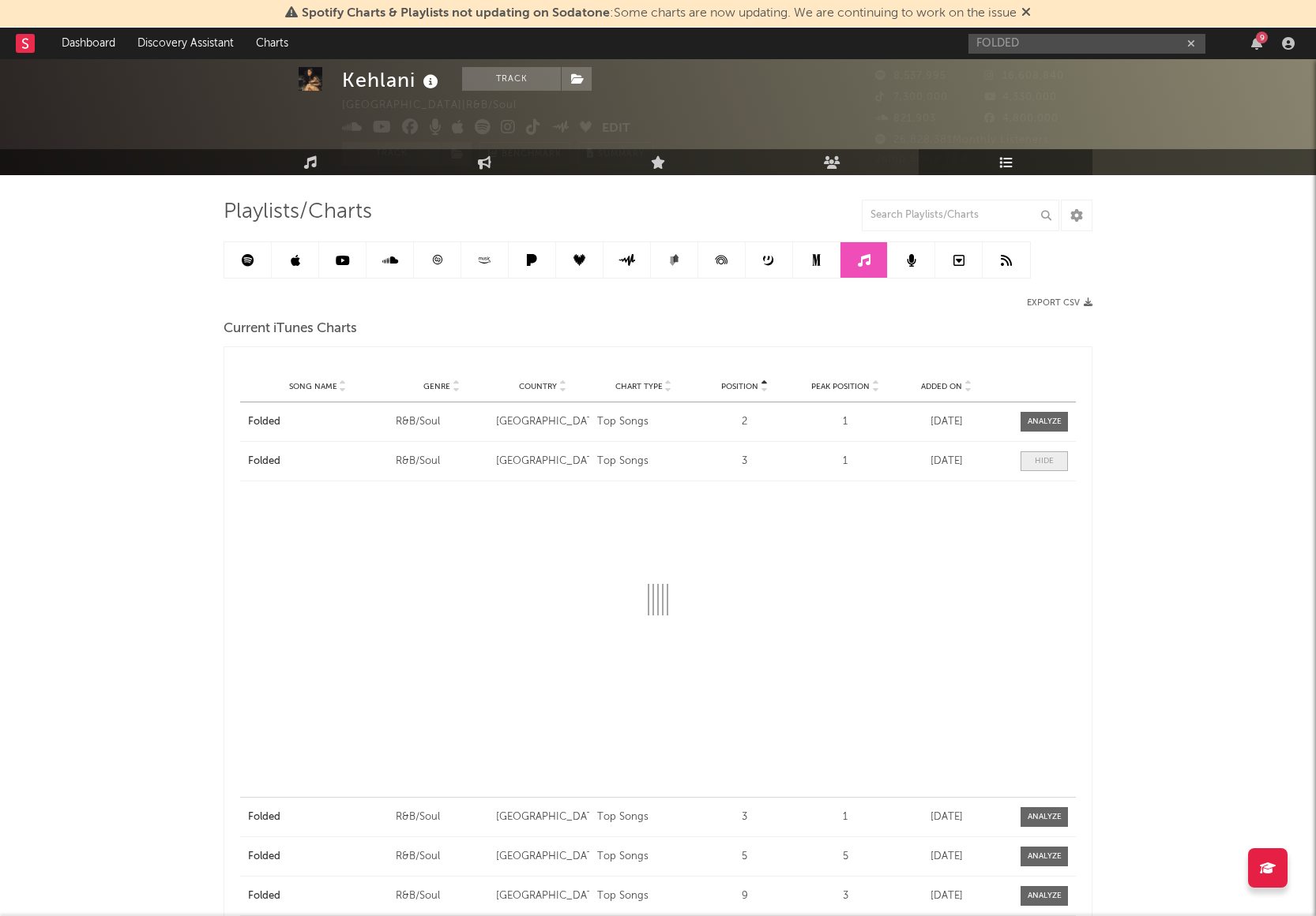
select select "1w"
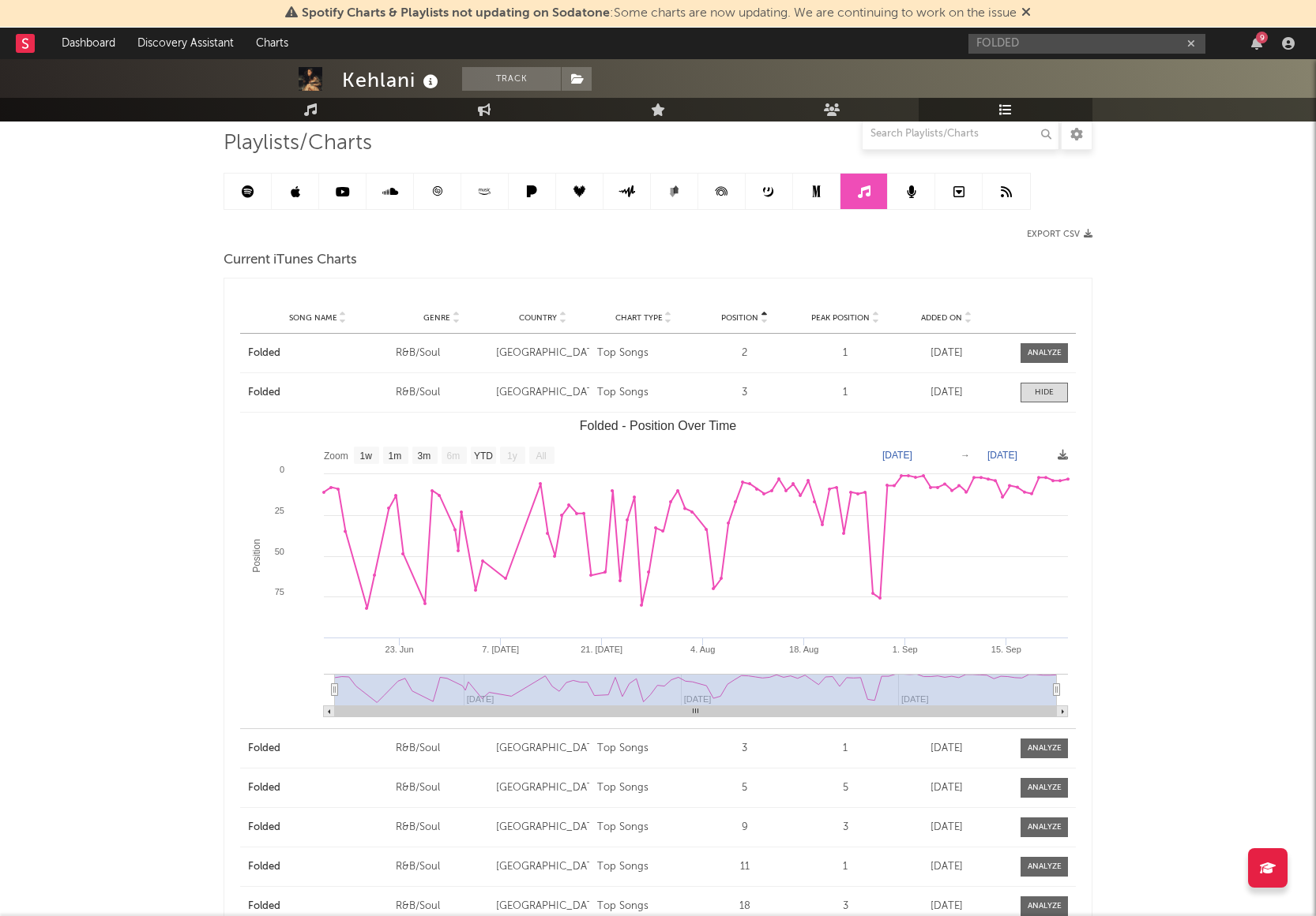
scroll to position [107, 0]
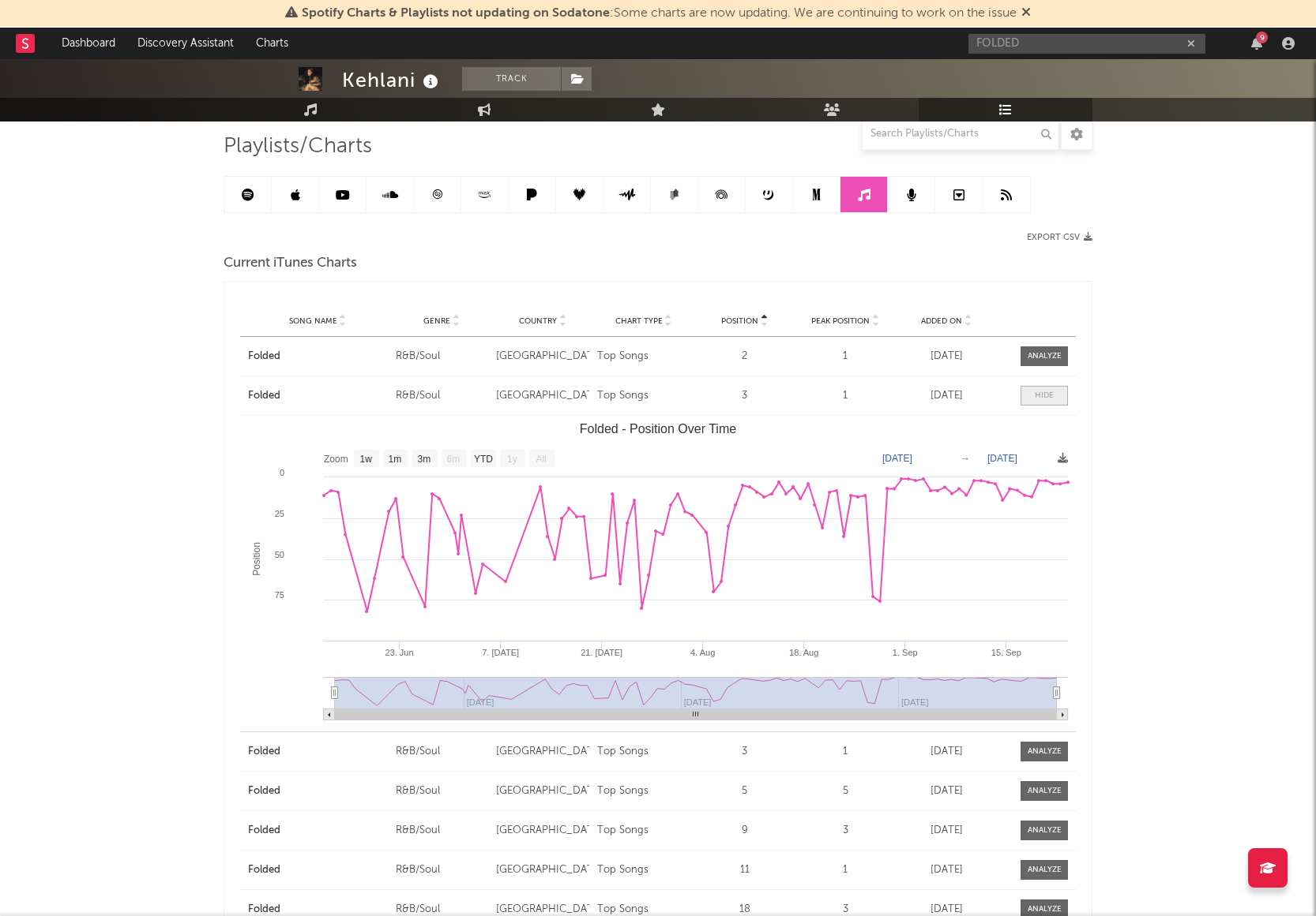
click at [1048, 394] on div at bounding box center [1044, 396] width 19 height 12
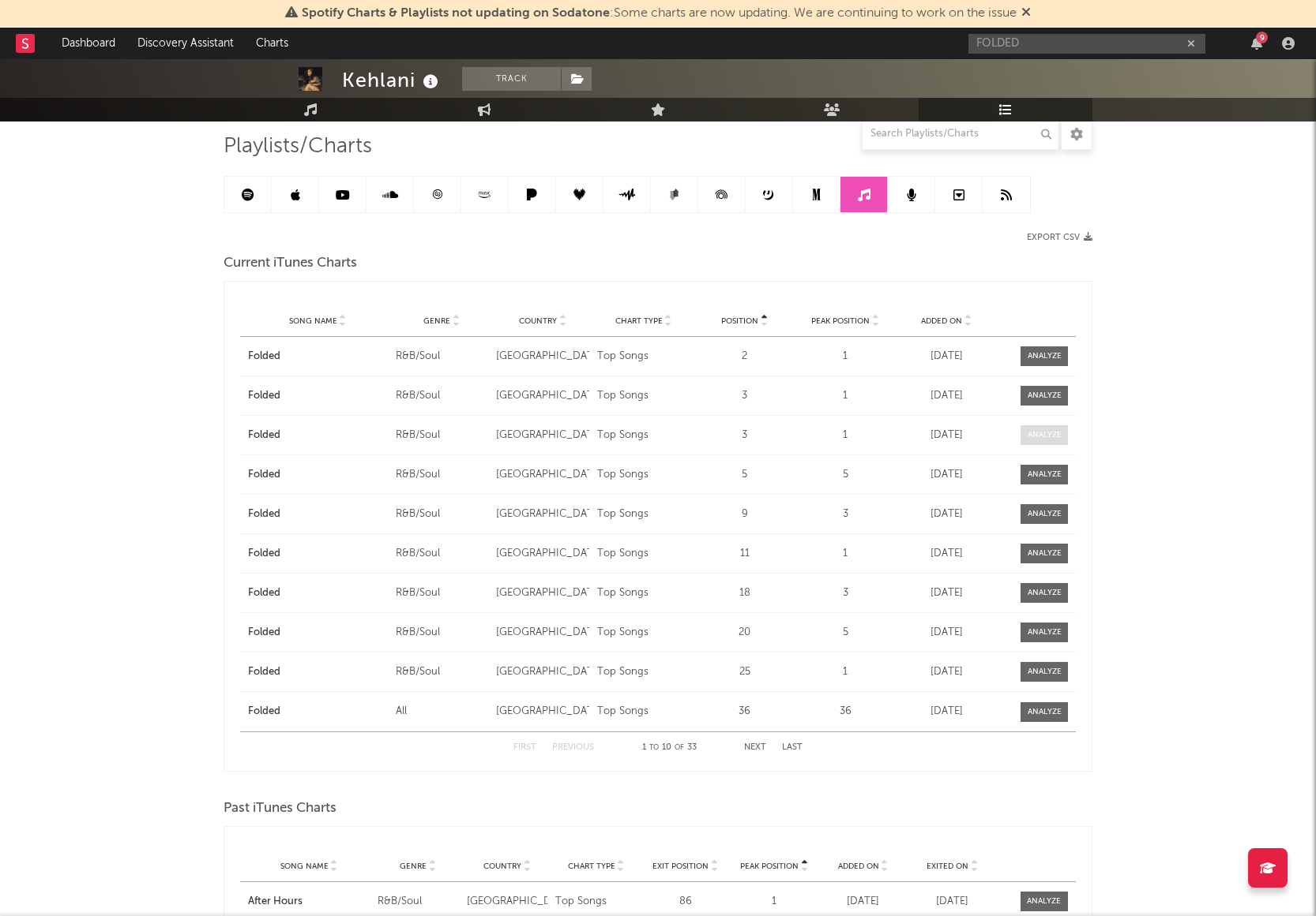
click at [1055, 428] on span at bounding box center [1045, 435] width 48 height 20
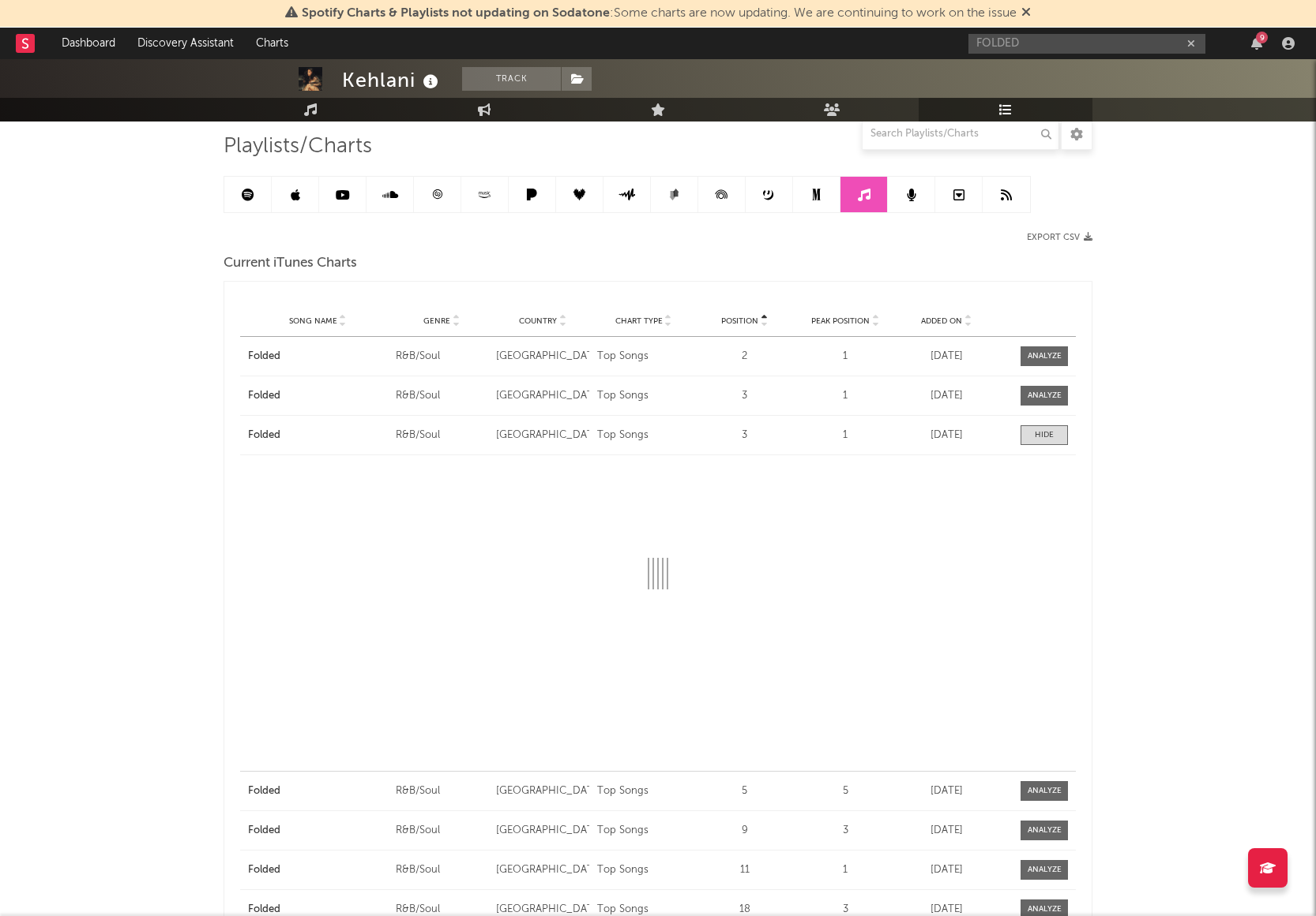
select select "1w"
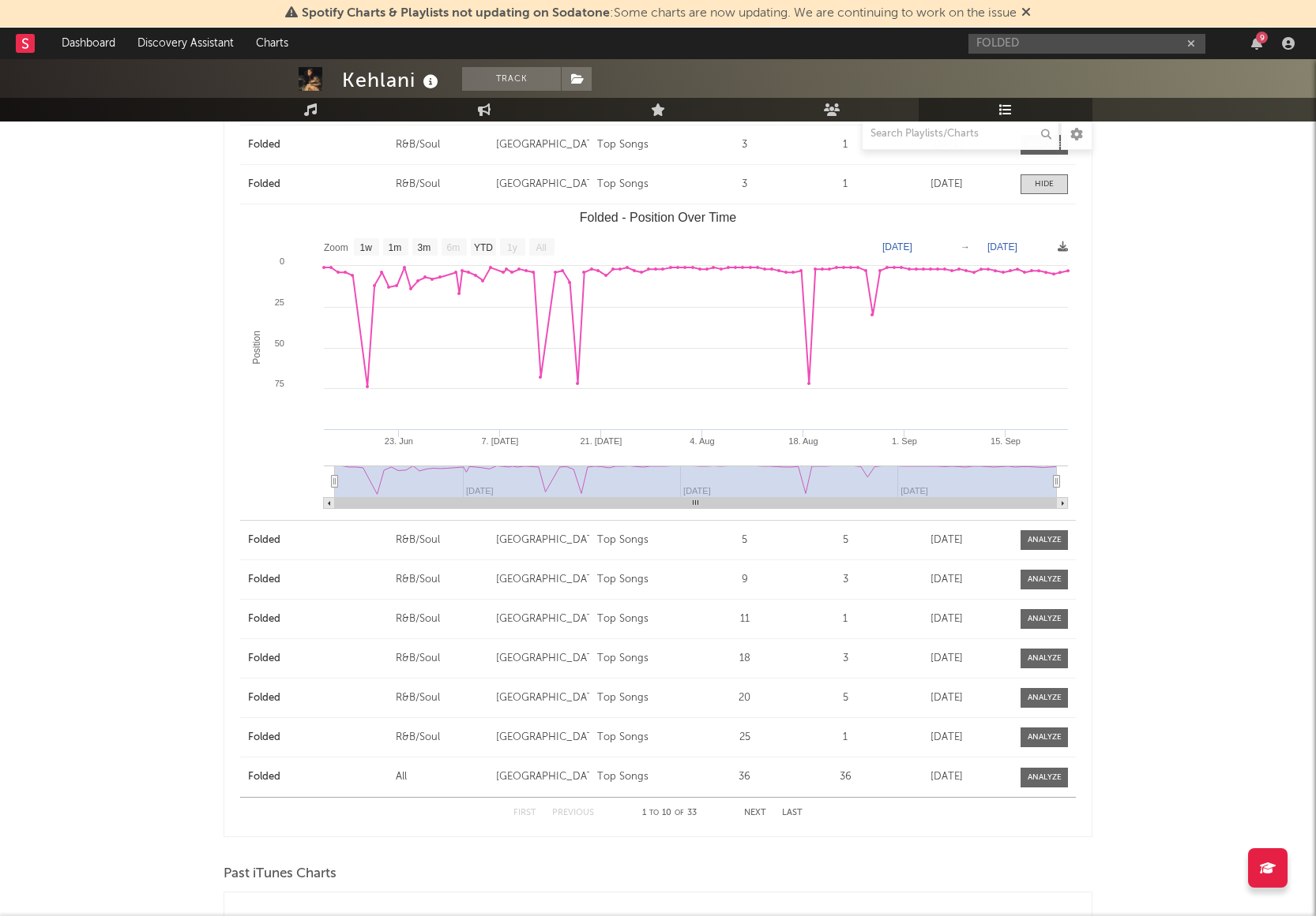
scroll to position [0, 0]
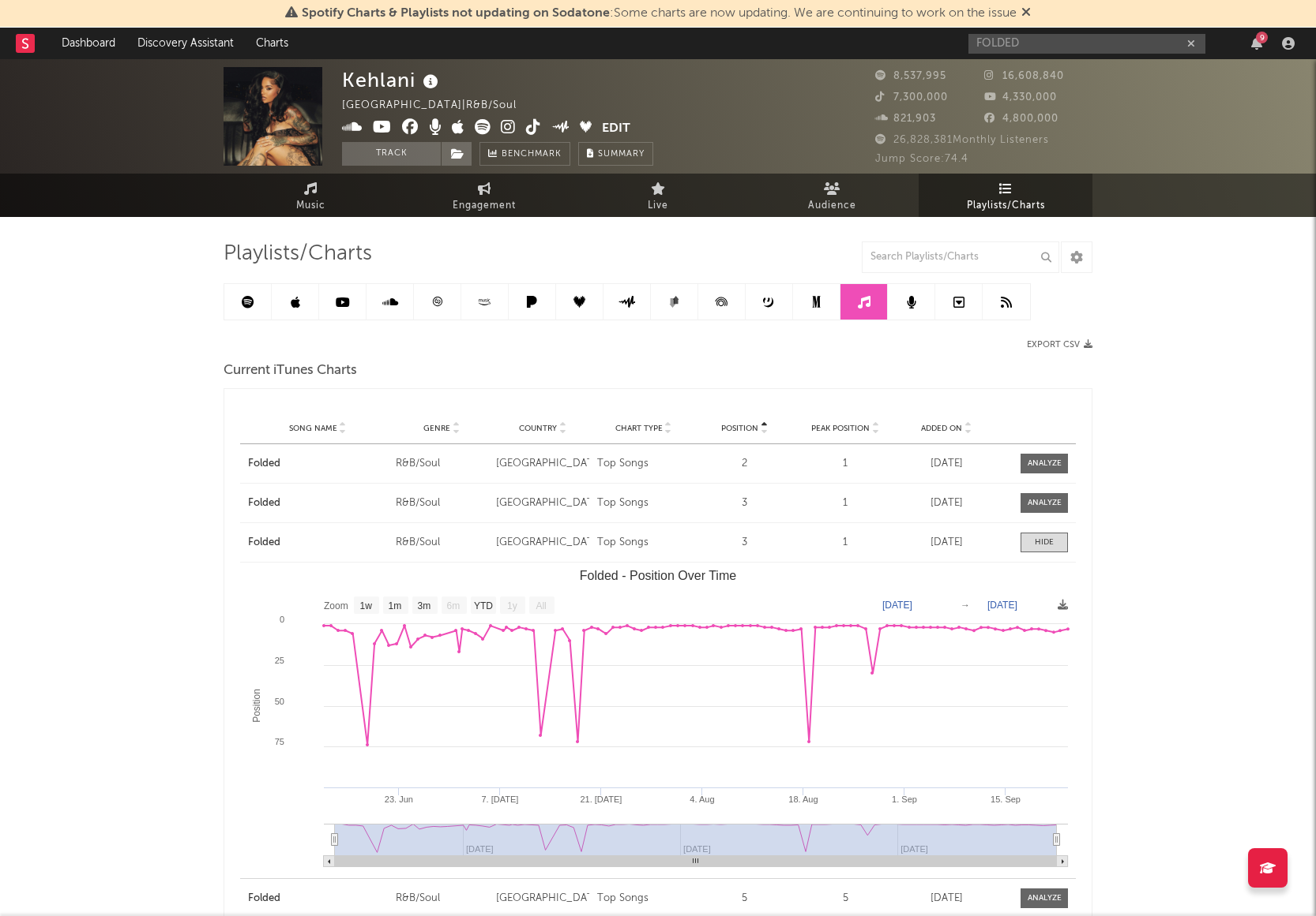
click at [288, 297] on link at bounding box center [295, 302] width 48 height 36
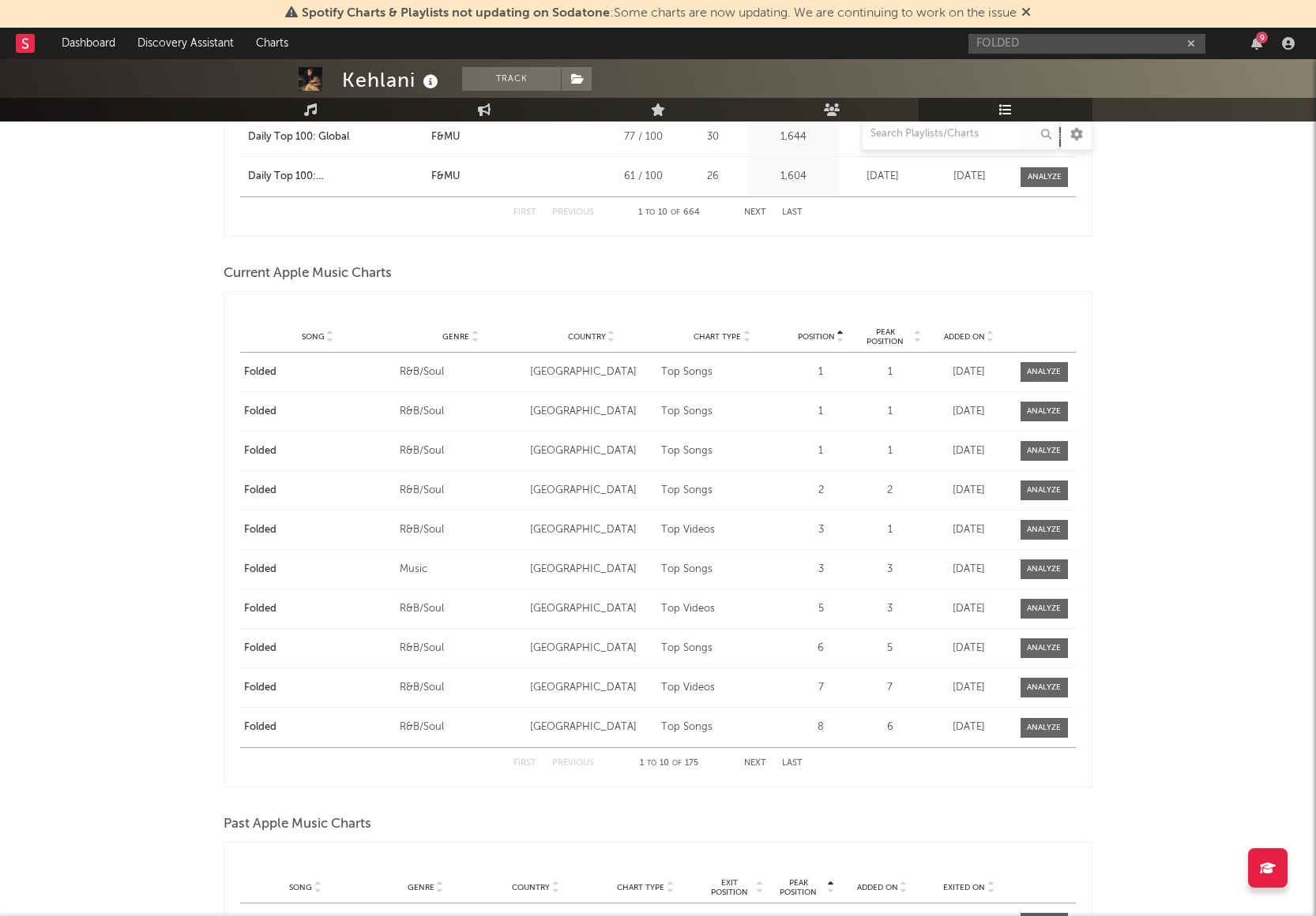
scroll to position [2318, 0]
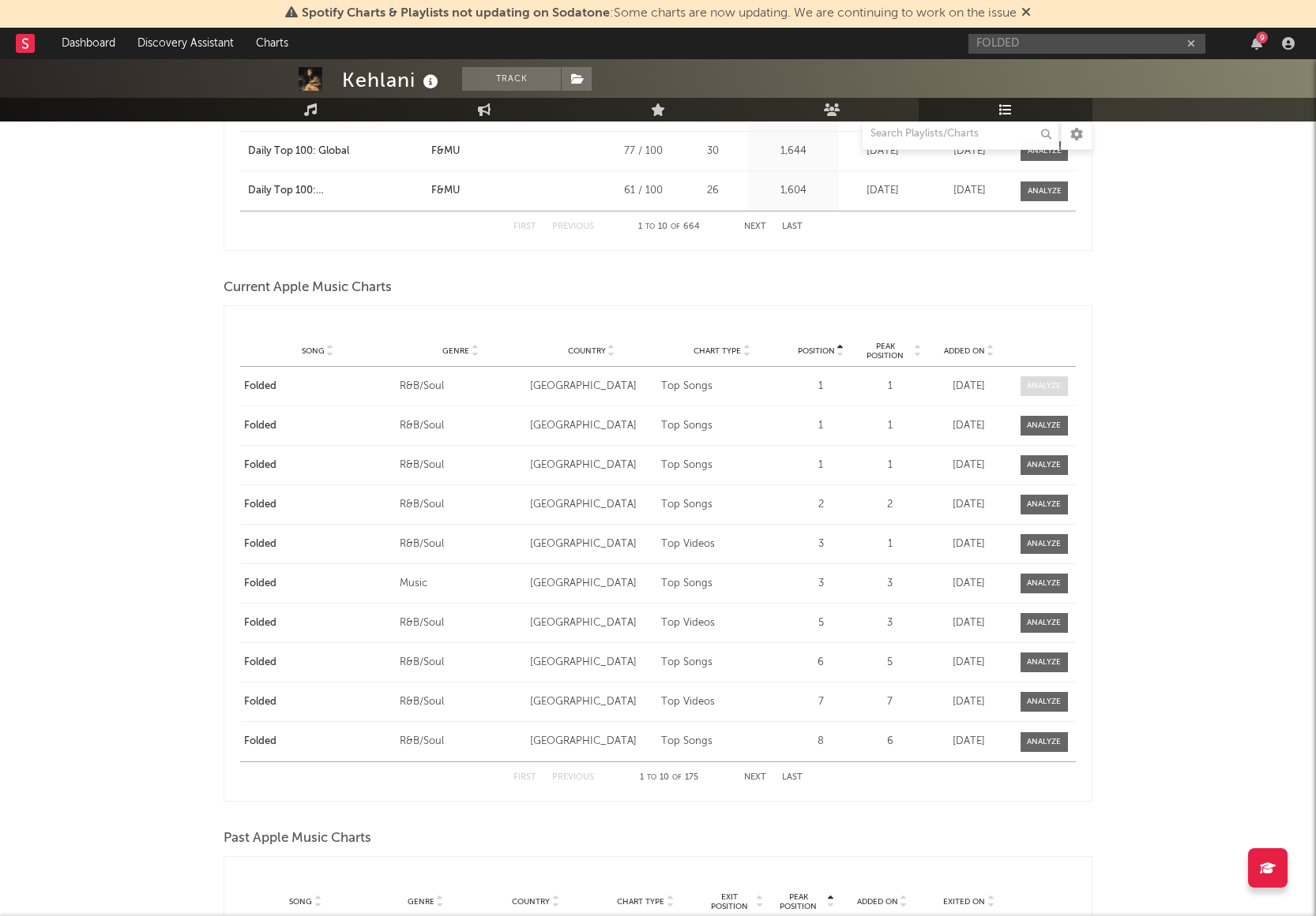
click at [1044, 382] on div at bounding box center [1044, 386] width 34 height 12
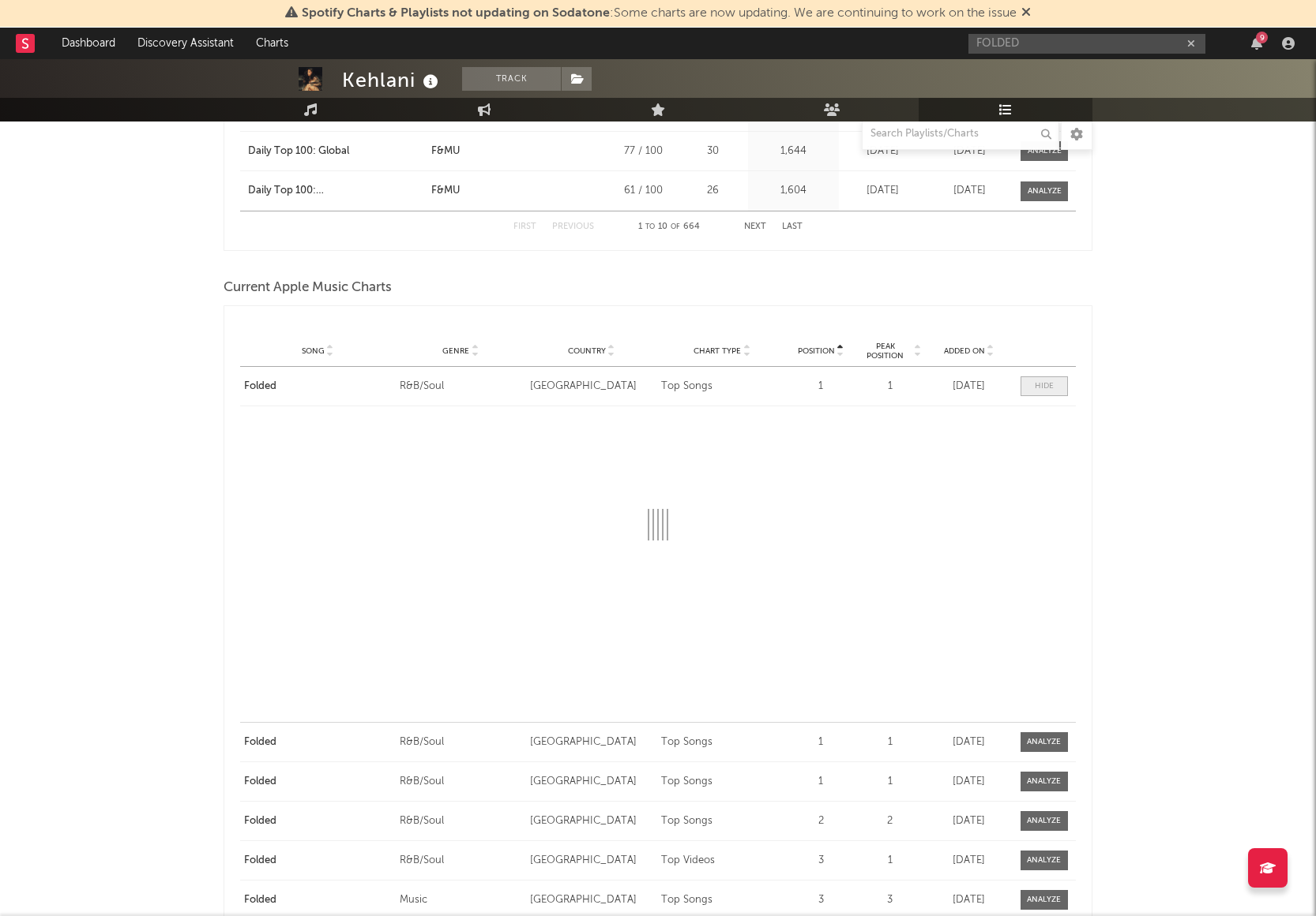
select select "1w"
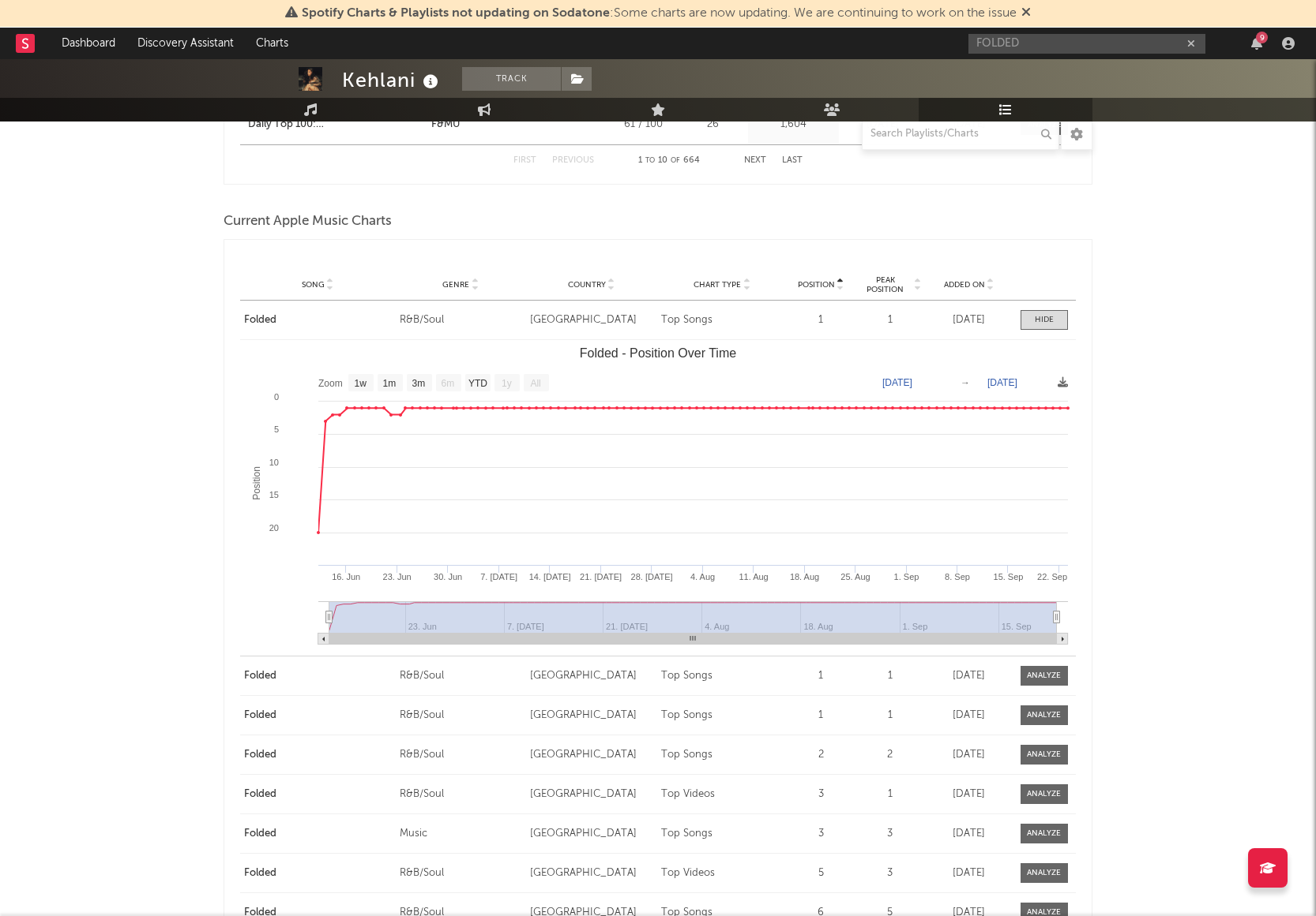
scroll to position [2385, 0]
click at [1052, 317] on div at bounding box center [1044, 319] width 19 height 12
